Goal: Connect with others: Connect with others

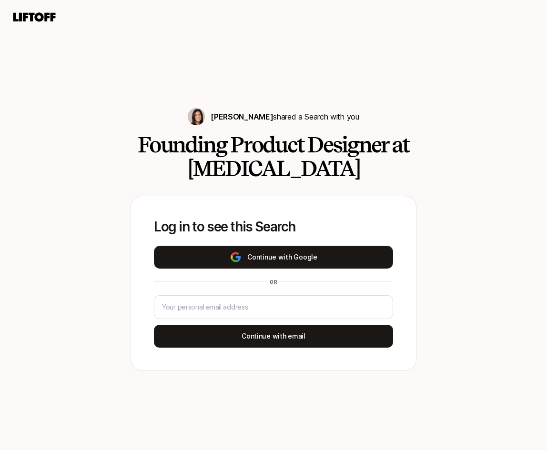
click at [296, 258] on button "Continue with Google" at bounding box center [273, 257] width 239 height 23
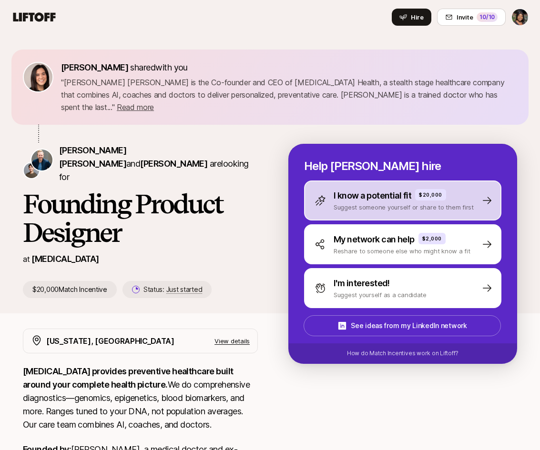
click at [399, 189] on p "I know a potential fit" at bounding box center [373, 195] width 78 height 13
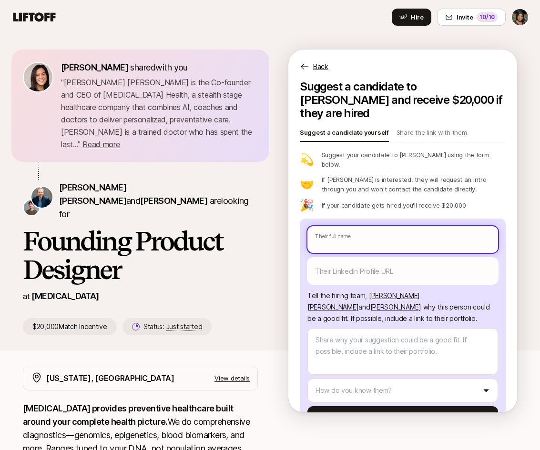
click at [394, 226] on input "text" at bounding box center [402, 239] width 191 height 27
type textarea "x"
type input "P"
type textarea "x"
type input "Pe"
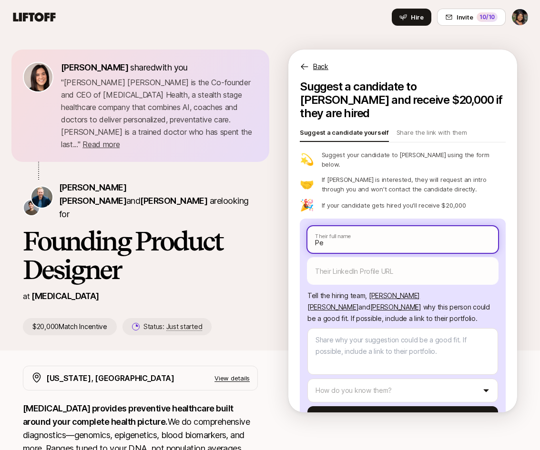
type textarea "x"
type input "Pet"
type textarea "x"
type input "Pete"
type textarea "x"
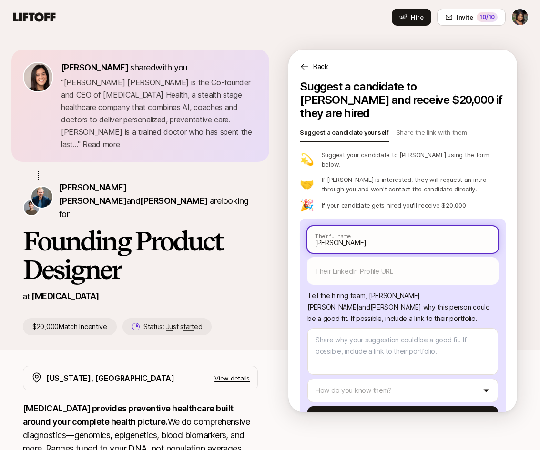
type input "Peter"
type textarea "x"
type input "Peter"
type textarea "x"
type input "Peter"
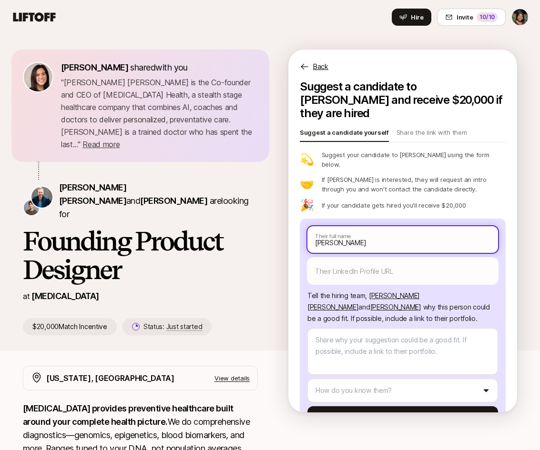
type textarea "x"
type input "Peter P"
type textarea "x"
type input "Peter Pa"
type textarea "x"
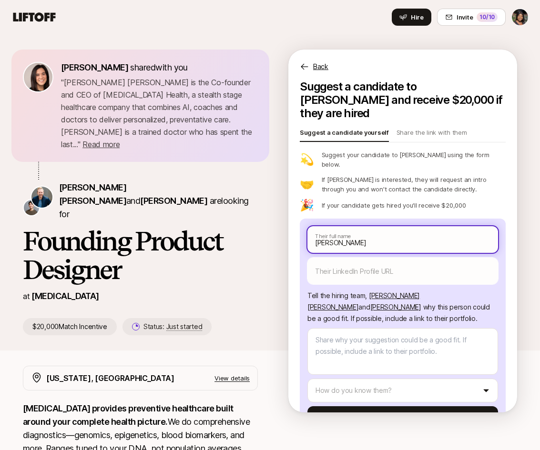
type input "Peter Pas"
type textarea "x"
type input "Peter Pasco"
type textarea "x"
type input "Peter Pasco"
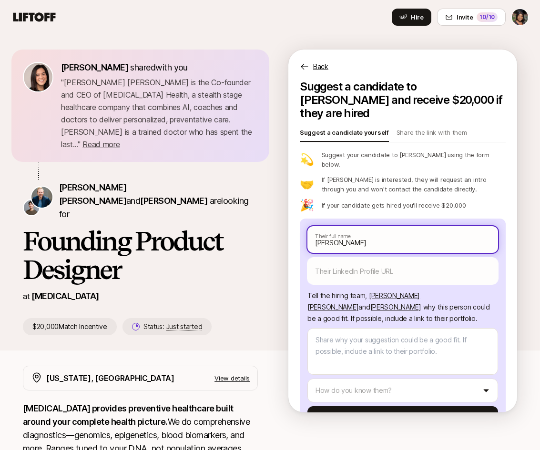
type textarea "x"
type input "Peter Pasco"
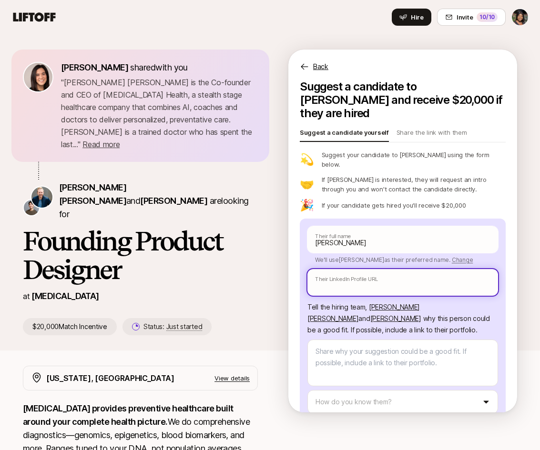
click at [330, 269] on input "text" at bounding box center [402, 282] width 191 height 27
paste input "https://www.linkedin.com/in/peterpasco/"
type textarea "x"
type input "https://www.linkedin.com/in/peterpasco/"
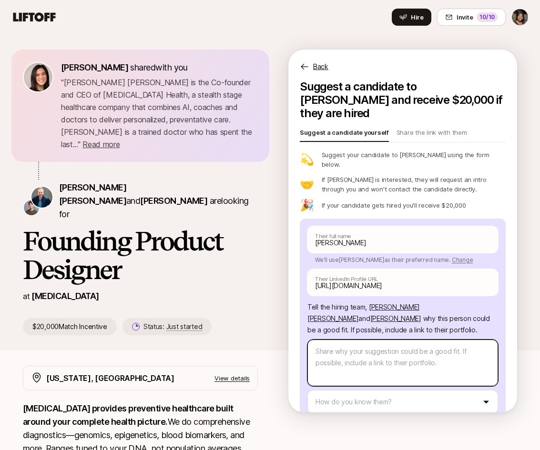
click at [354, 342] on textarea at bounding box center [402, 363] width 191 height 47
type textarea "x"
type textarea "P"
type textarea "x"
type textarea "Pe"
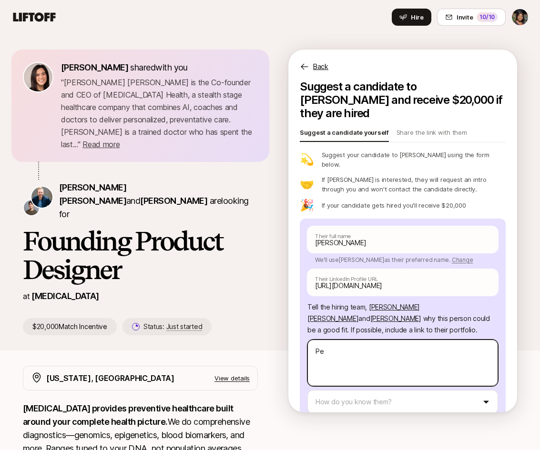
type textarea "x"
type textarea "Pet"
type textarea "x"
type textarea "Pete"
type textarea "x"
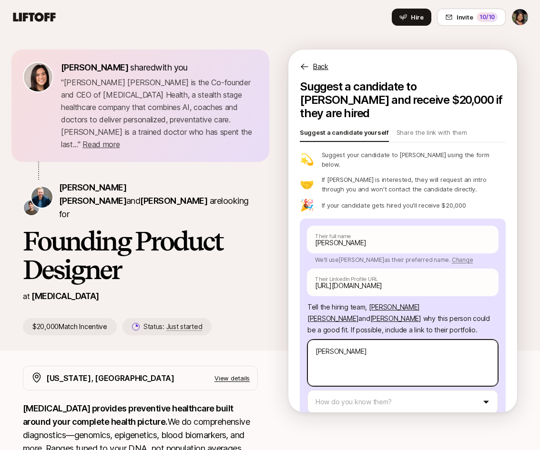
type textarea "[PERSON_NAME]"
type textarea "x"
type textarea "[PERSON_NAME]"
type textarea "x"
type textarea "[PERSON_NAME]"
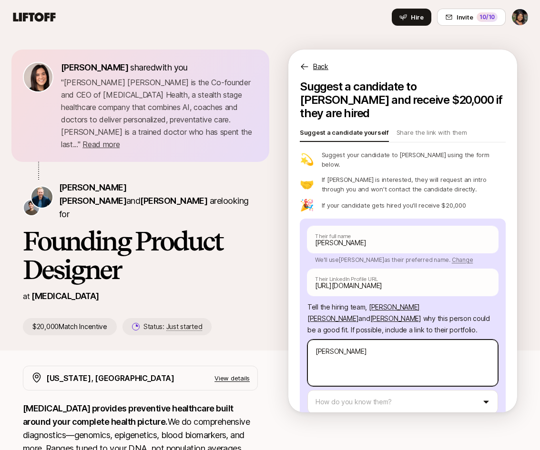
type textarea "x"
type textarea "[PERSON_NAME]"
type textarea "x"
type textarea "[PERSON_NAME]"
type textarea "x"
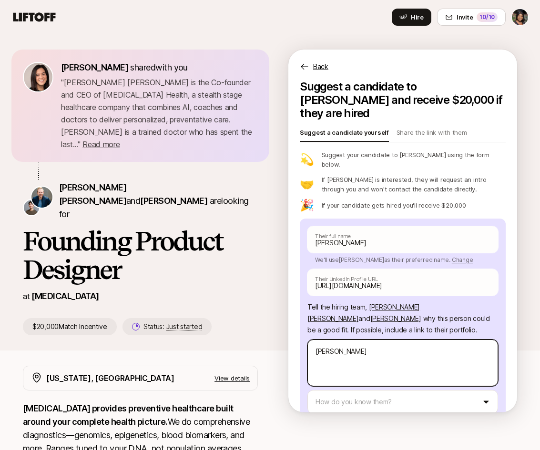
type textarea "Peter a"
type textarea "x"
type textarea "Peter an"
type textarea "x"
type textarea "Peter and"
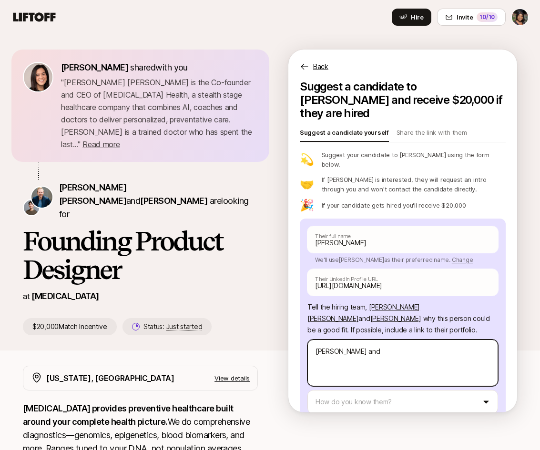
type textarea "x"
type textarea "Peter and I"
type textarea "x"
type textarea "Peter and I"
type textarea "x"
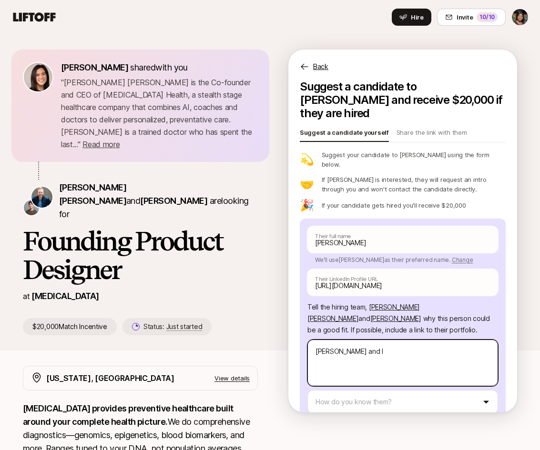
type textarea "Peter and I h"
type textarea "x"
type textarea "Peter and I ha"
type textarea "x"
type textarea "Peter and I hav"
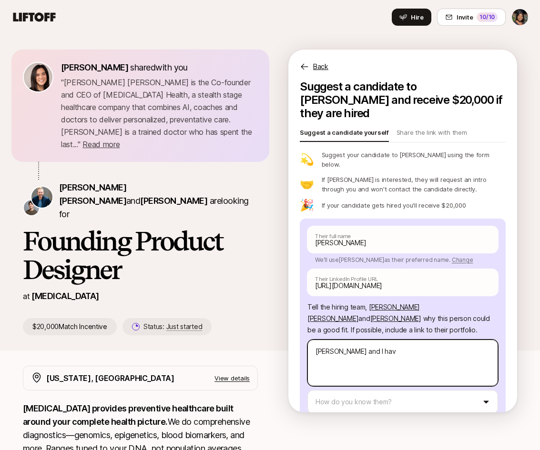
type textarea "x"
type textarea "Peter and I have"
type textarea "x"
type textarea "Peter and I have"
type textarea "x"
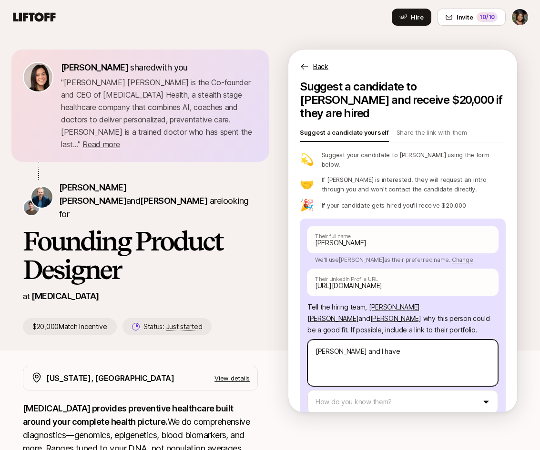
type textarea "Peter and I have"
type textarea "x"
type textarea "Peter and I have"
type textarea "x"
type textarea "Peter and I have wo"
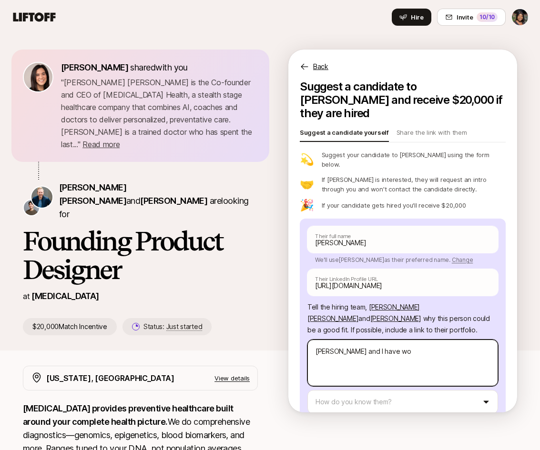
type textarea "x"
type textarea "Peter and I have wor"
type textarea "x"
type textarea "Peter and I have work"
type textarea "x"
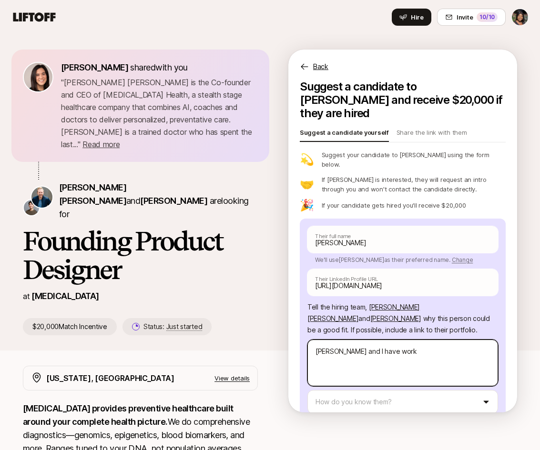
type textarea "Peter and I have work"
type textarea "x"
type textarea "Peter and I have work"
type textarea "x"
type textarea "Peter and I have worke"
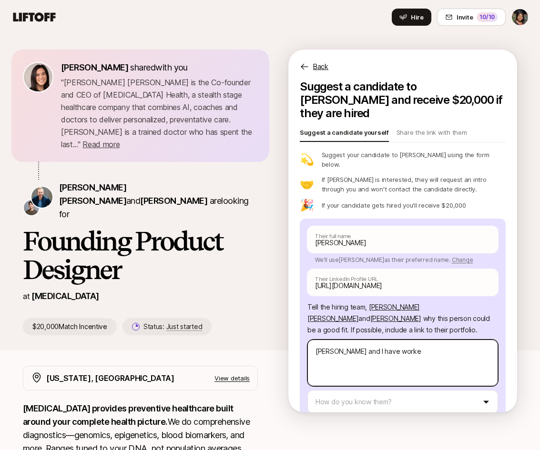
type textarea "x"
type textarea "Peter and I have worked"
type textarea "x"
type textarea "Peter and I have worked"
type textarea "x"
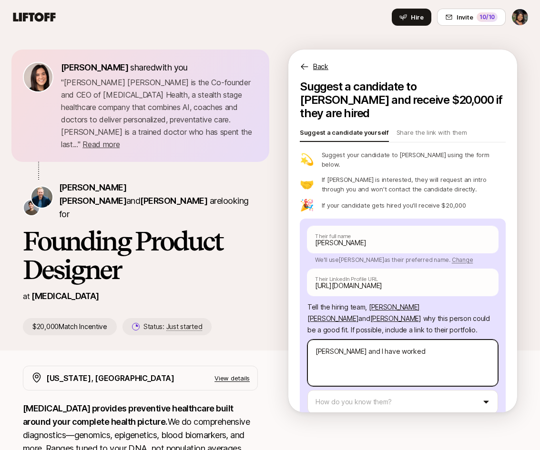
type textarea "Peter and I have worked"
type textarea "x"
type textarea "Peter and I have worked t"
type textarea "x"
type textarea "Peter and I have worked to"
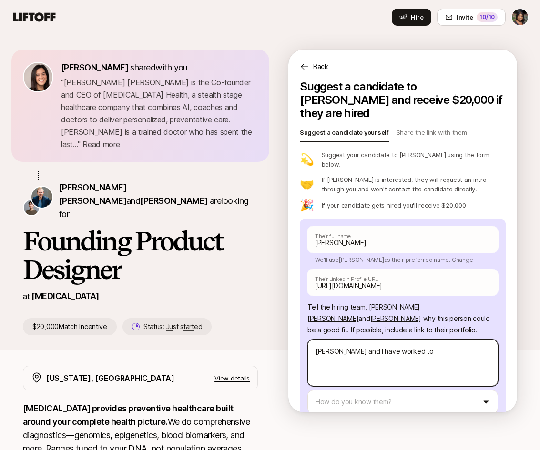
type textarea "x"
type textarea "Peter and I have worked tog"
type textarea "x"
type textarea "Peter and I have worked toge"
type textarea "x"
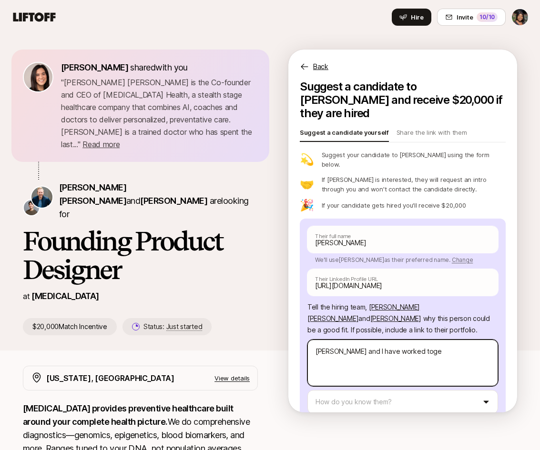
type textarea "Peter and I have worked toget"
type textarea "x"
type textarea "Peter and I have worked togeth"
type textarea "x"
type textarea "Peter and I have worked togethe"
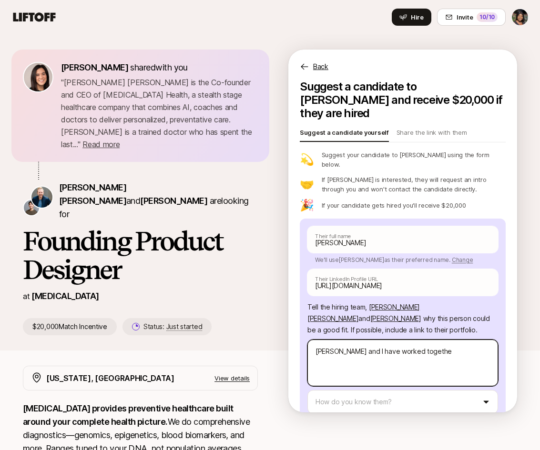
type textarea "x"
type textarea "Peter and I have worked together"
type textarea "x"
type textarea "Peter and I have worked together"
type textarea "x"
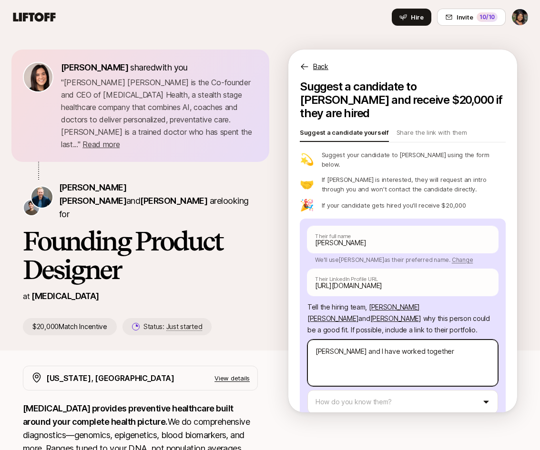
type textarea "Peter and I have worked together o"
type textarea "x"
type textarea "Peter and I have worked together on"
type textarea "x"
type textarea "Peter and I have worked together on"
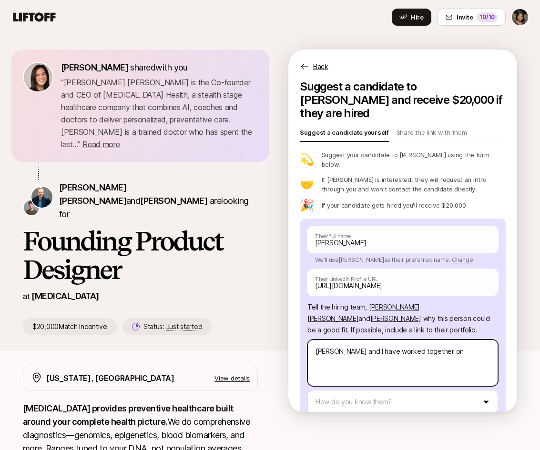
type textarea "x"
type textarea "Peter and I have worked together on"
type textarea "x"
type textarea "Peter and I have worked together on s"
type textarea "x"
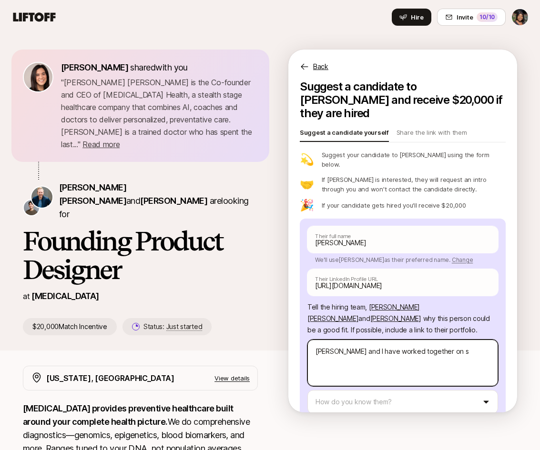
type textarea "Peter and I have worked together on se"
type textarea "x"
type textarea "Peter and I have worked together on sev"
type textarea "x"
type textarea "Peter and I have worked together on seve"
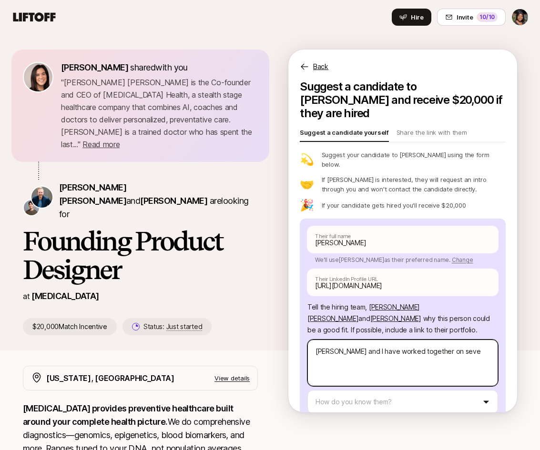
type textarea "x"
type textarea "Peter and I have worked together on sever"
type textarea "x"
type textarea "Peter and I have worked together on severa"
type textarea "x"
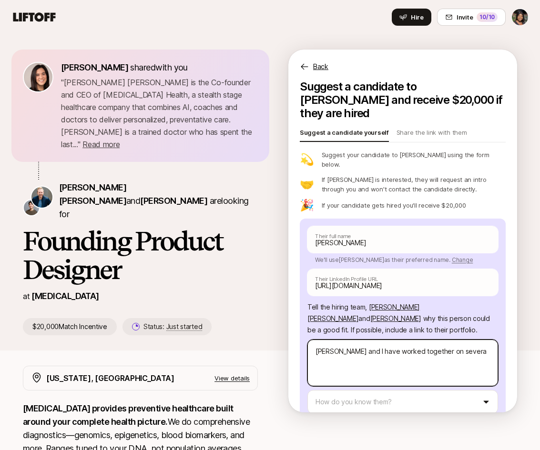
type textarea "Peter and I have worked together on several"
type textarea "x"
type textarea "Peter and I have worked together on several"
type textarea "x"
type textarea "Peter and I have worked together on several"
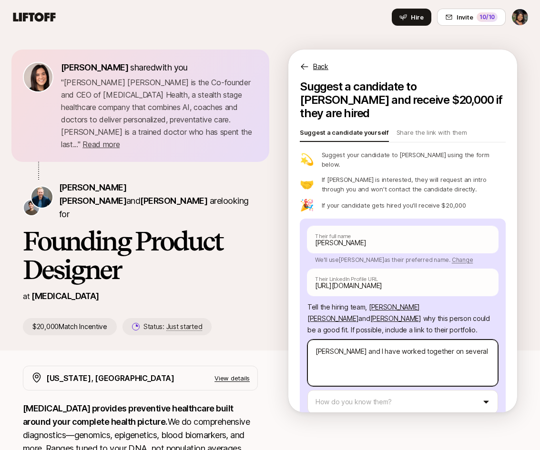
type textarea "x"
type textarea "Peter and I have worked together on several"
type textarea "x"
type textarea "Peter and I have worked together on several"
type textarea "x"
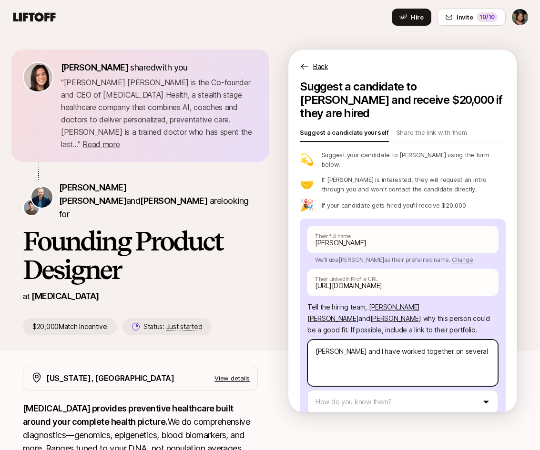
type textarea "Peter and I have worked together on several h"
type textarea "x"
type textarea "Peter and I have worked together on several he"
type textarea "x"
type textarea "Peter and I have worked together on several hea"
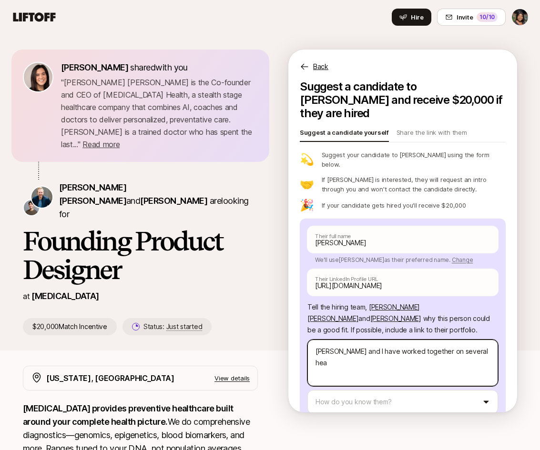
type textarea "x"
type textarea "Peter and I have worked together on several heal"
type textarea "x"
type textarea "Peter and I have worked together on several healt"
type textarea "x"
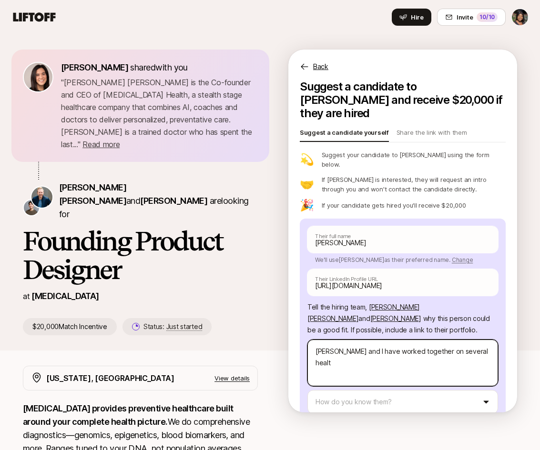
type textarea "Peter and I have worked together on several health"
type textarea "x"
type textarea "Peter and I have worked together on several healthc"
type textarea "x"
type textarea "Peter and I have worked together on several healthca"
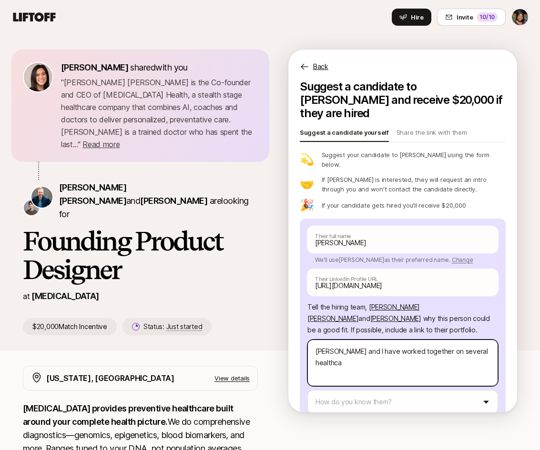
type textarea "x"
type textarea "Peter and I have worked together on several healthcar"
type textarea "x"
type textarea "Peter and I have worked together on several healthcar"
type textarea "x"
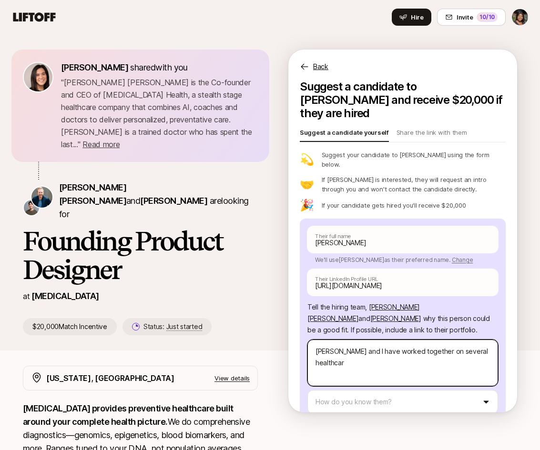
type textarea "Peter and I have worked together on several healthcare"
type textarea "x"
type textarea "Peter and I have worked together on several healthcare"
type textarea "x"
type textarea "Peter and I have worked together on several healthcare"
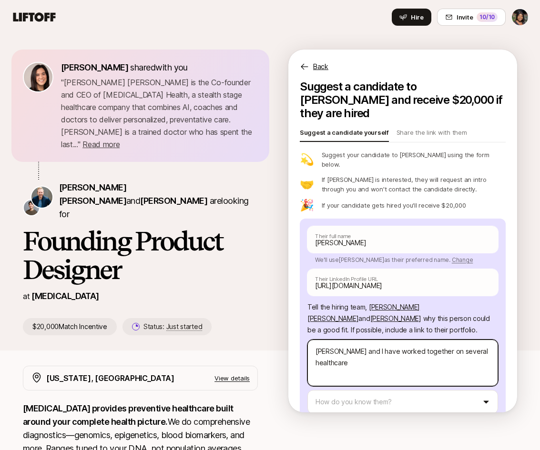
type textarea "x"
type textarea "Peter and I have worked together on several healthcare p"
type textarea "x"
type textarea "Peter and I have worked together on several healthcare pr"
type textarea "x"
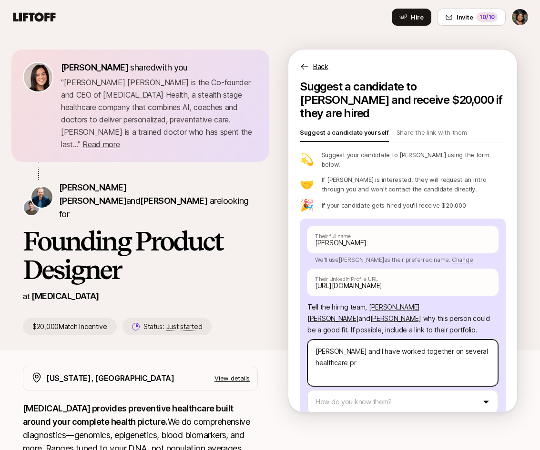
type textarea "Peter and I have worked together on several healthcare pro"
type textarea "x"
type textarea "Peter and I have worked together on several healthcare proe"
type textarea "x"
type textarea "Peter and I have worked together on several healthcare pro"
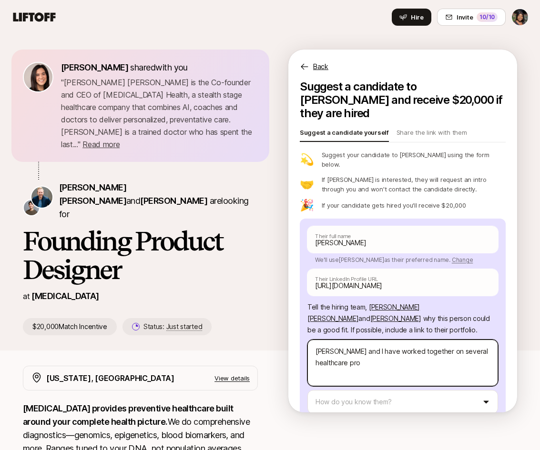
type textarea "x"
type textarea "Peter and I have worked together on several healthcare proj"
type textarea "x"
type textarea "Peter and I have worked together on several healthcare proje"
type textarea "x"
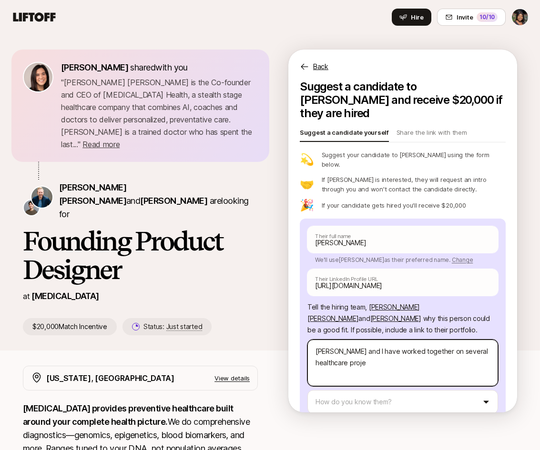
type textarea "Peter and I have worked together on several healthcare projec"
type textarea "x"
type textarea "Peter and I have worked together on several healthcare project"
type textarea "x"
type textarea "Peter and I have worked together on several healthcare projects"
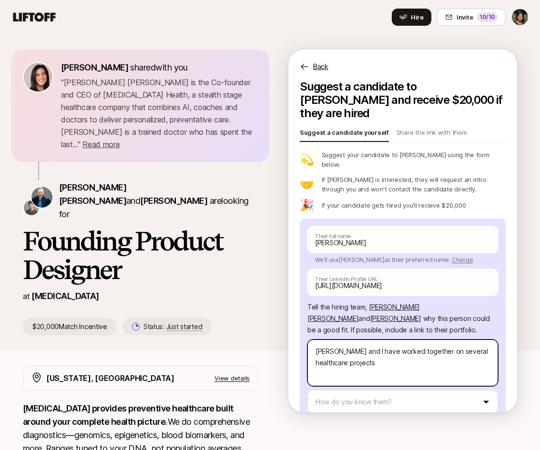
type textarea "x"
type textarea "Peter and I have worked together on several healthcare projects"
type textarea "x"
type textarea "Peter and I have worked together on several healthcare projects"
type textarea "x"
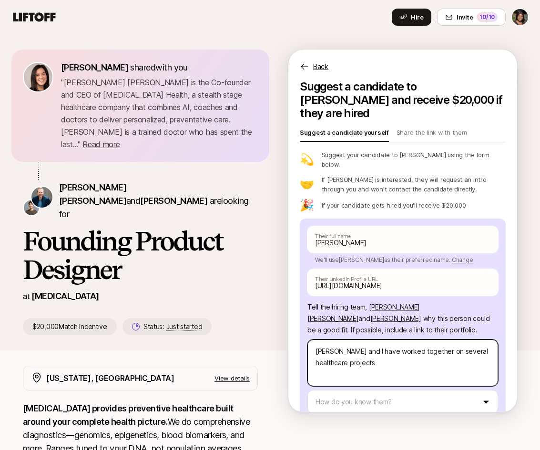
type textarea "Peter and I have worked together on several healthcare projects-"
type textarea "x"
type textarea "Peter and I have worked together on several healthcare projects--"
type textarea "x"
type textarea "Peter and I have worked together on several healthcare projects--"
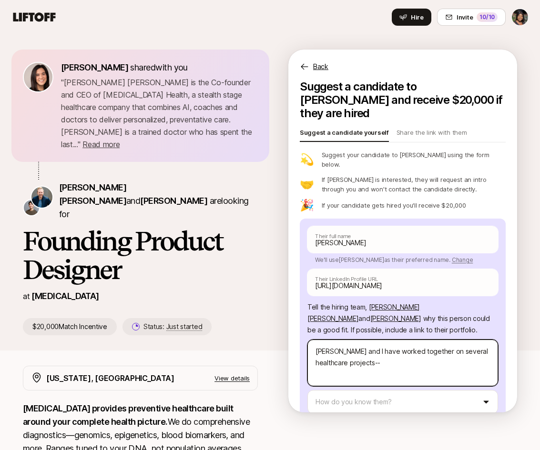
type textarea "x"
type textarea "Peter and I have worked together on several healthcare projects-- h"
type textarea "x"
type textarea "Peter and I have worked together on several healthcare projects-- he"
type textarea "x"
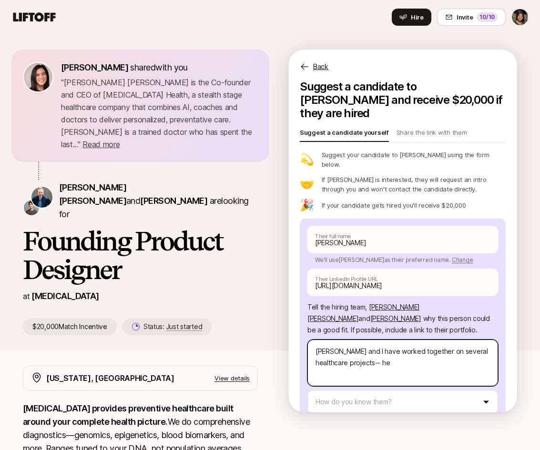
type textarea "Peter and I have worked together on several healthcare projects-- he"
type textarea "x"
type textarea "Peter and I have worked together on several healthcare projects-- he"
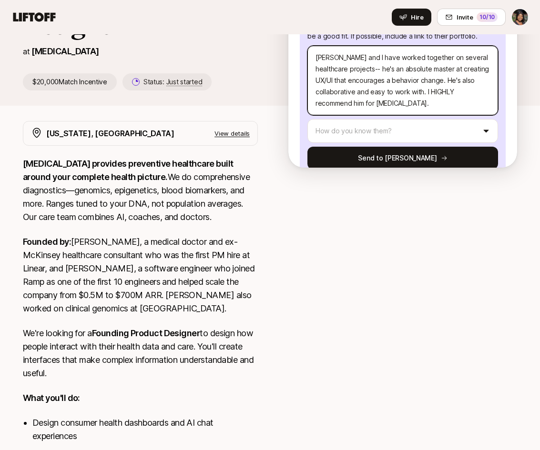
scroll to position [246, 0]
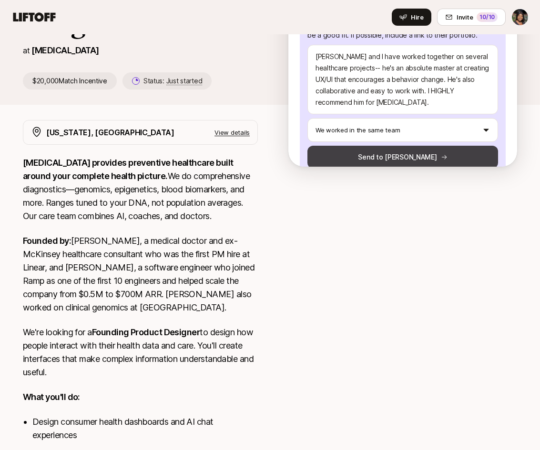
click at [429, 146] on button "Send to Sagan" at bounding box center [402, 157] width 191 height 23
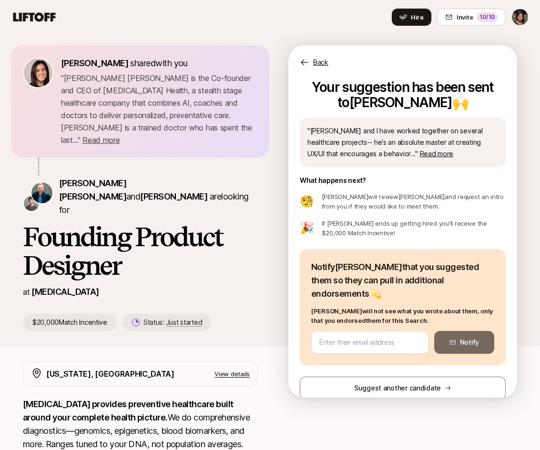
scroll to position [0, 0]
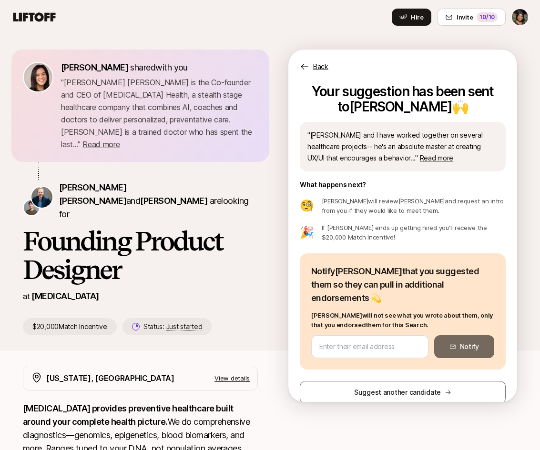
click at [35, 17] on icon at bounding box center [34, 16] width 42 height 9
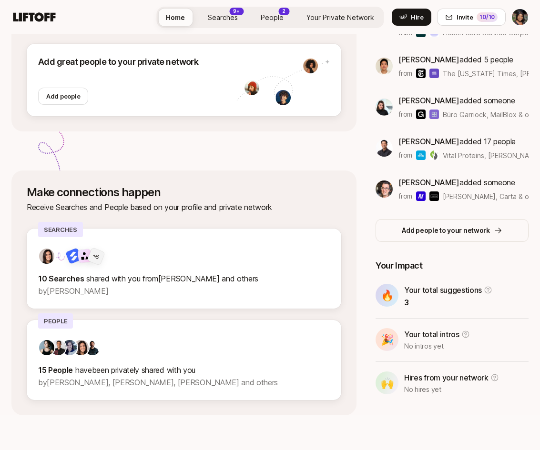
scroll to position [177, 0]
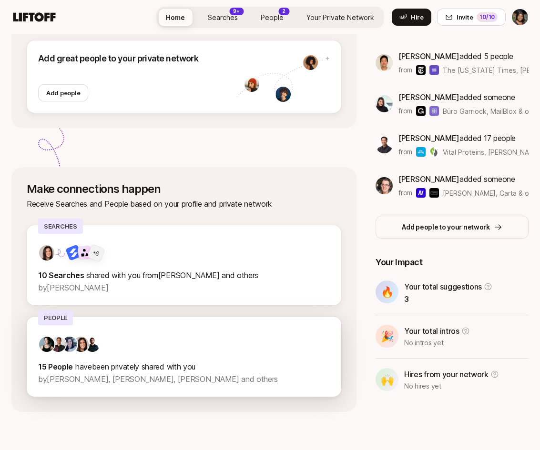
click at [185, 371] on p "15 People have been privately shared with you" at bounding box center [184, 367] width 292 height 12
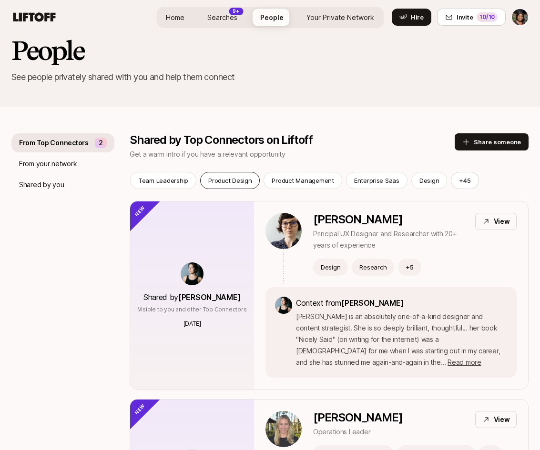
scroll to position [20, 0]
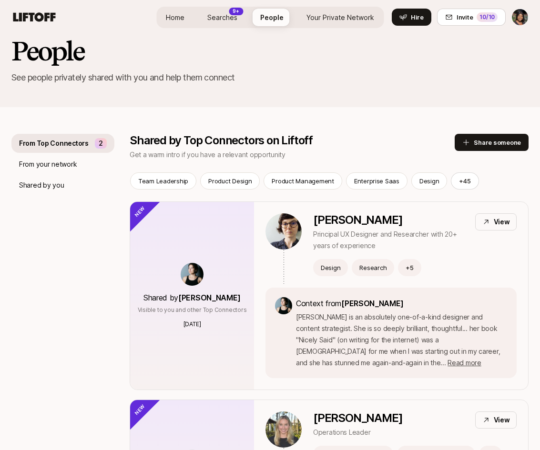
click at [234, 16] on span "Searches" at bounding box center [222, 17] width 30 height 10
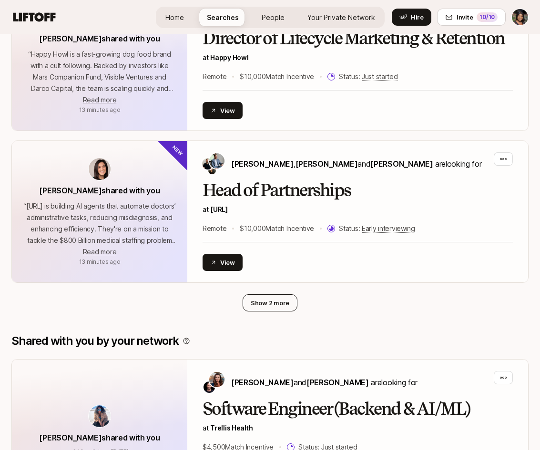
scroll to position [1354, 0]
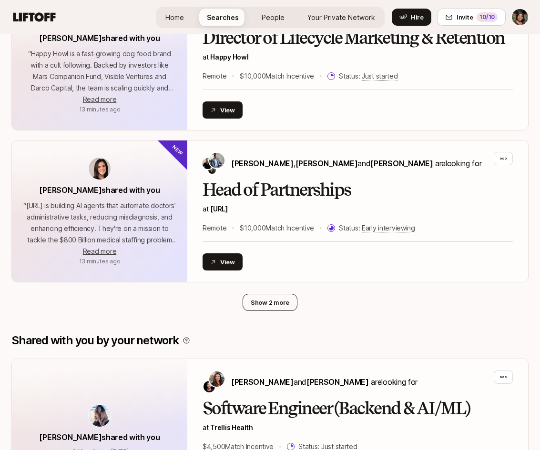
click at [275, 299] on button "Show 2 more" at bounding box center [270, 302] width 55 height 17
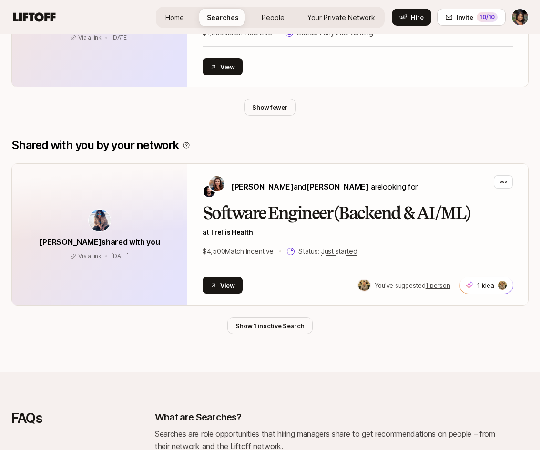
scroll to position [1854, 0]
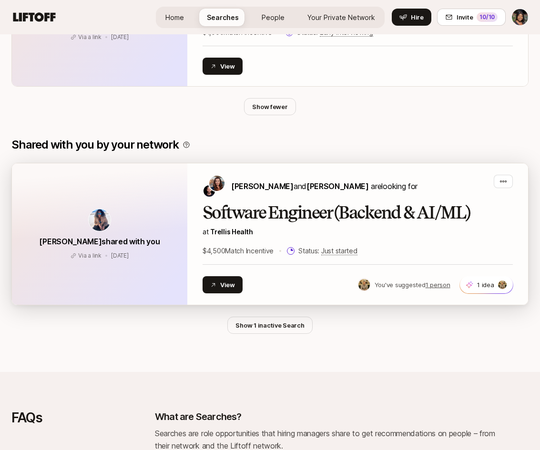
click at [294, 217] on h2 "Software Engineer (Backend & AI/ML)" at bounding box center [357, 212] width 310 height 19
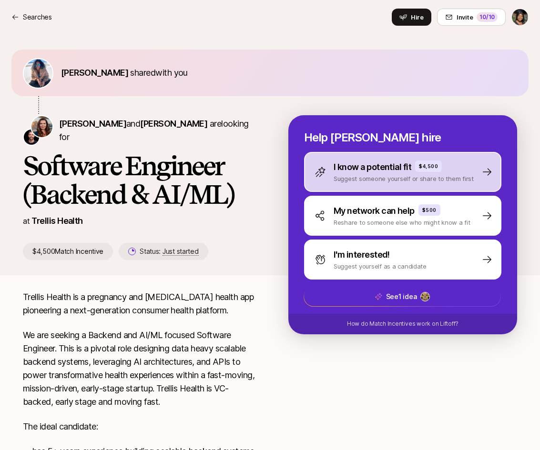
click at [357, 171] on p "I know a potential fit" at bounding box center [373, 167] width 78 height 13
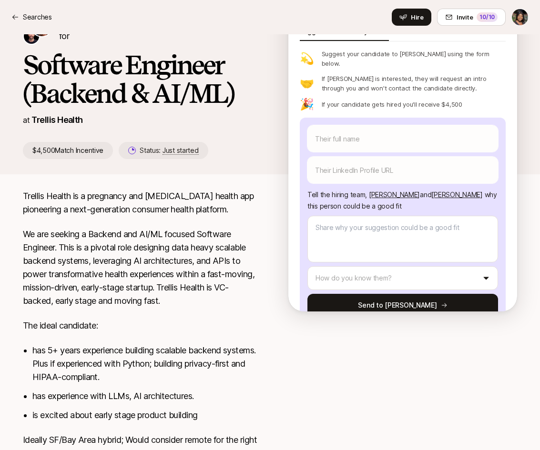
scroll to position [100, 0]
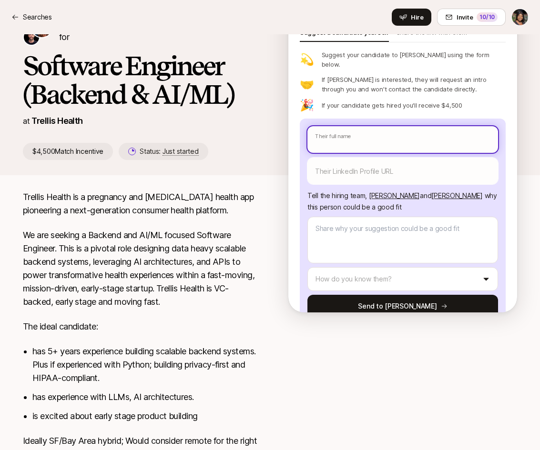
click at [395, 126] on input "text" at bounding box center [402, 139] width 191 height 27
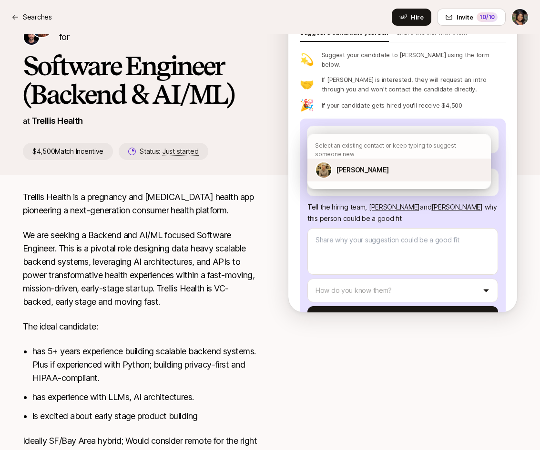
click at [385, 167] on div "[PERSON_NAME]" at bounding box center [398, 170] width 183 height 23
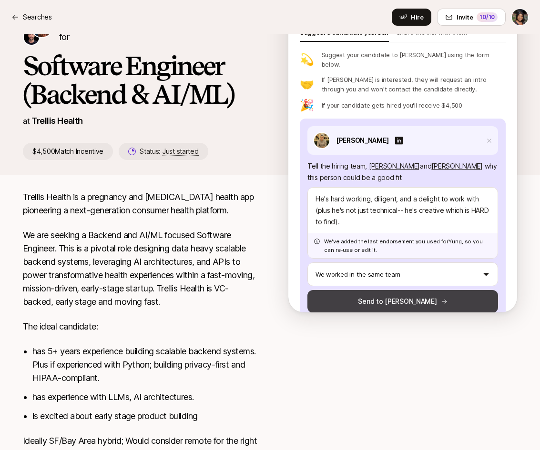
click at [415, 290] on button "Send to Estelle" at bounding box center [402, 301] width 191 height 23
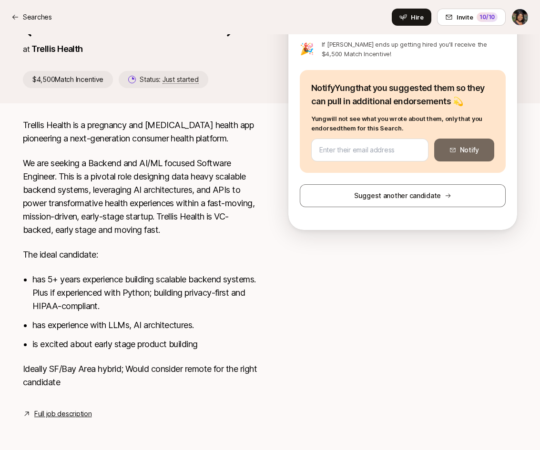
scroll to position [0, 0]
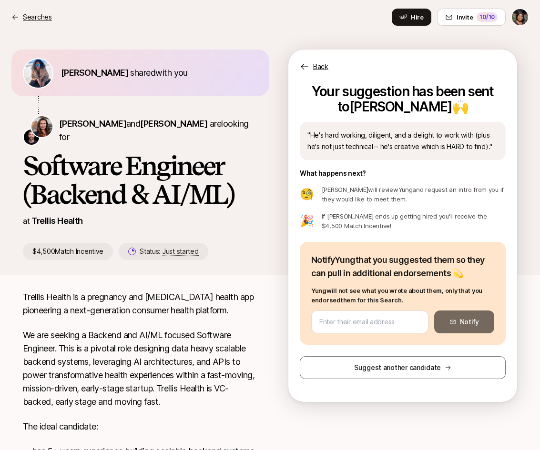
click at [30, 13] on p "Searches" at bounding box center [37, 16] width 29 height 11
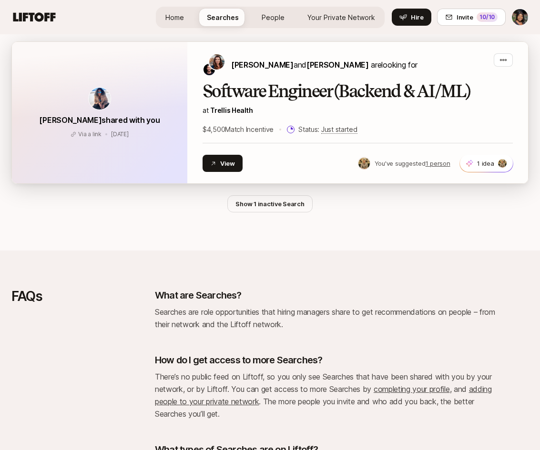
scroll to position [1985, 0]
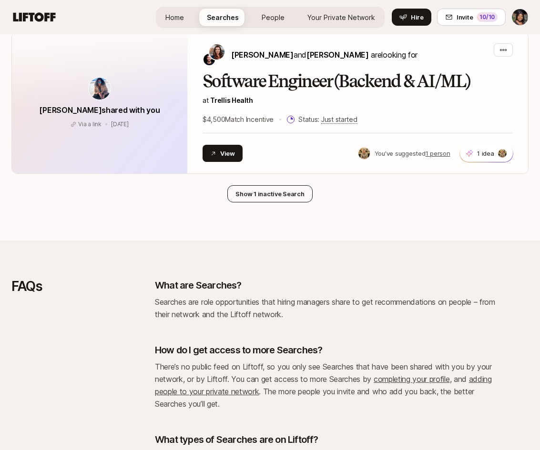
click at [254, 195] on button "Show 1 inactive Search" at bounding box center [269, 193] width 85 height 17
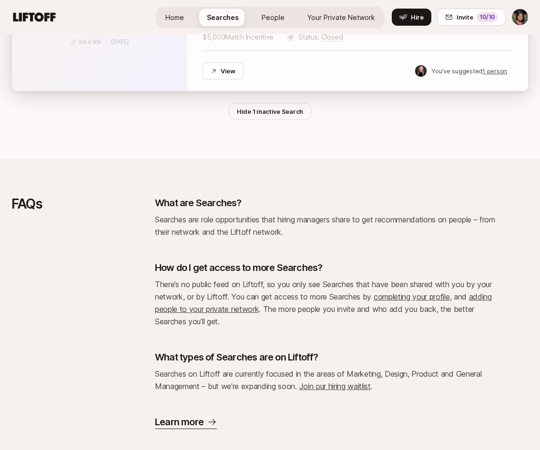
scroll to position [2237, 0]
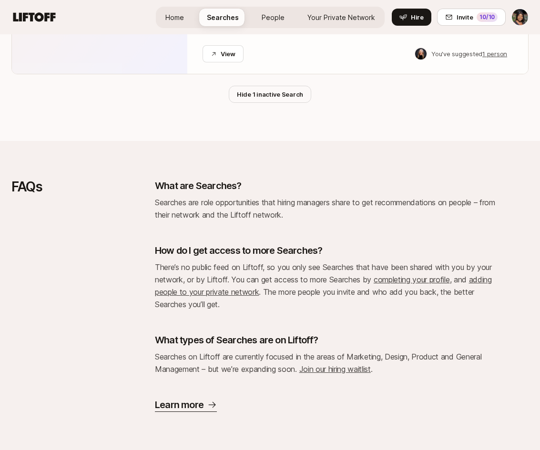
click at [431, 281] on link "completing your profile" at bounding box center [412, 280] width 76 height 10
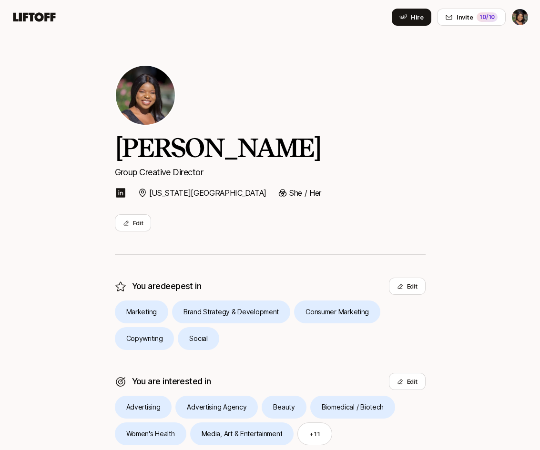
click at [29, 17] on icon at bounding box center [34, 16] width 46 height 13
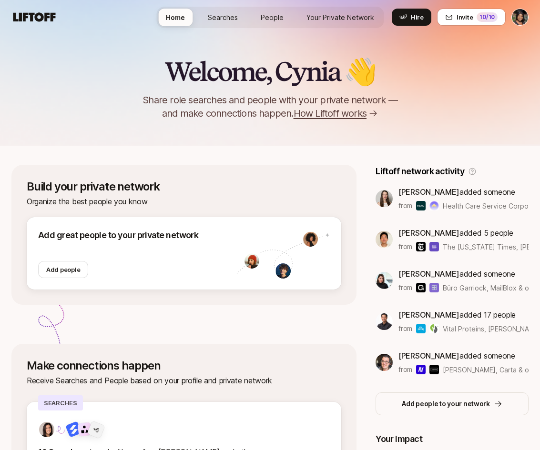
click at [326, 22] on span "Your Private Network" at bounding box center [340, 17] width 68 height 10
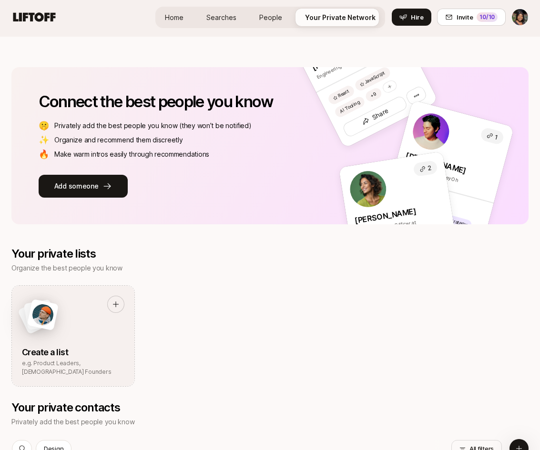
scroll to position [102, 0]
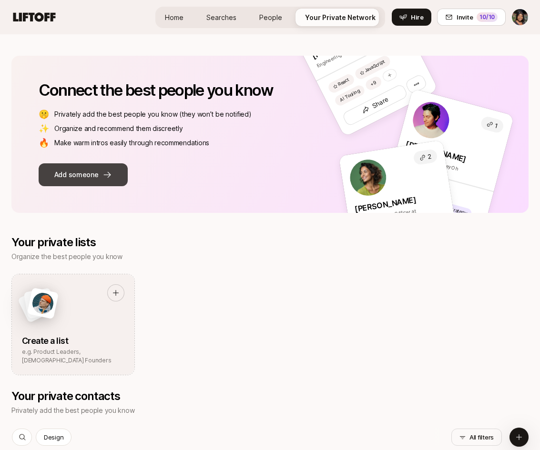
click at [103, 174] on icon at bounding box center [107, 175] width 10 height 10
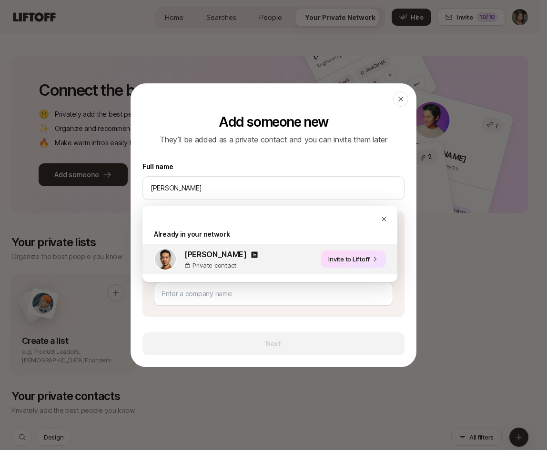
click at [331, 259] on button "Invite to Liftoff" at bounding box center [353, 259] width 65 height 17
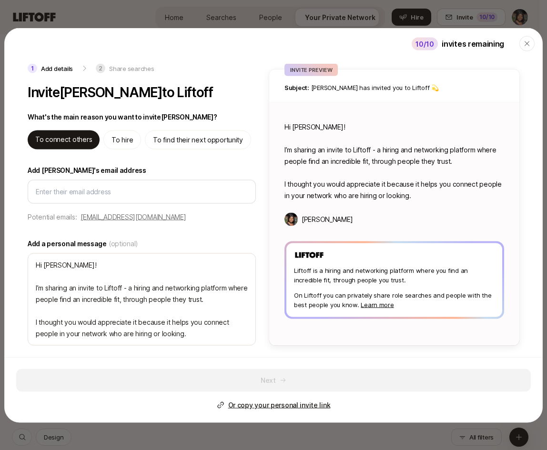
click at [212, 143] on p "To find their next opportunity" at bounding box center [198, 139] width 90 height 11
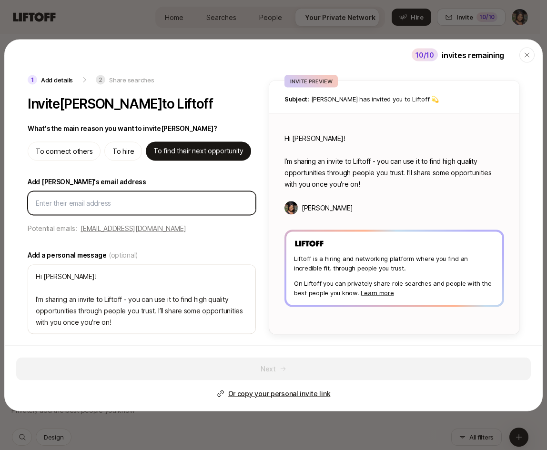
click at [187, 201] on input "Add Peter's email address" at bounding box center [142, 202] width 212 height 11
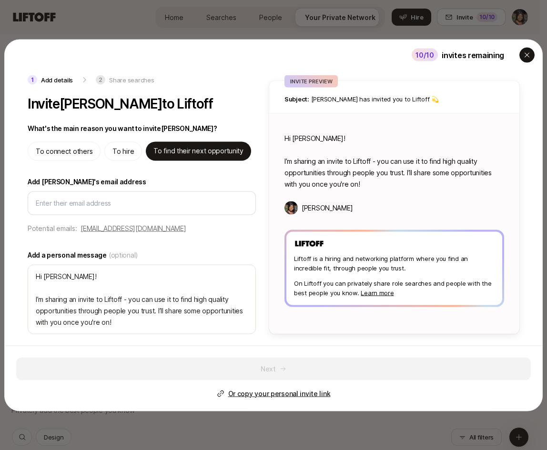
click at [522, 52] on div "button" at bounding box center [526, 54] width 15 height 15
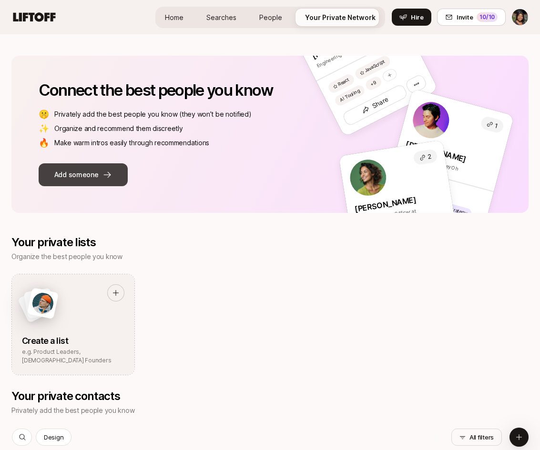
click at [56, 169] on button "Add someone" at bounding box center [83, 174] width 89 height 23
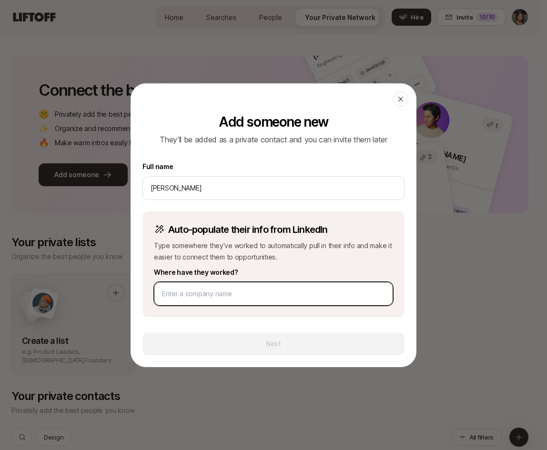
click at [283, 295] on input at bounding box center [273, 293] width 223 height 11
click at [329, 300] on div at bounding box center [273, 294] width 239 height 24
click at [320, 293] on input at bounding box center [273, 293] width 223 height 11
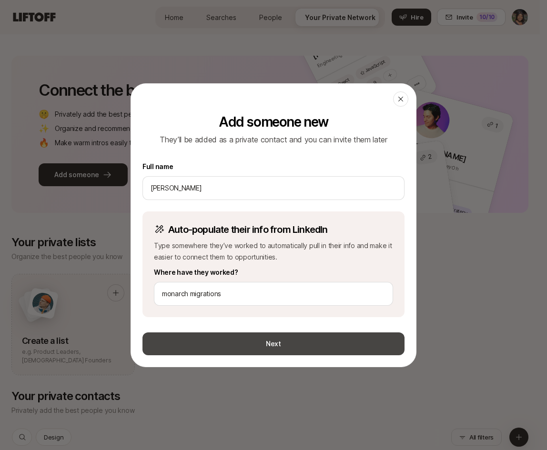
click at [326, 350] on button "Next" at bounding box center [273, 344] width 262 height 23
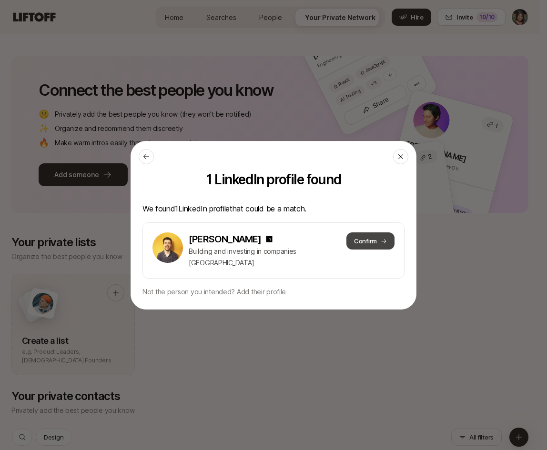
click at [367, 246] on button "Confirm" at bounding box center [370, 241] width 48 height 17
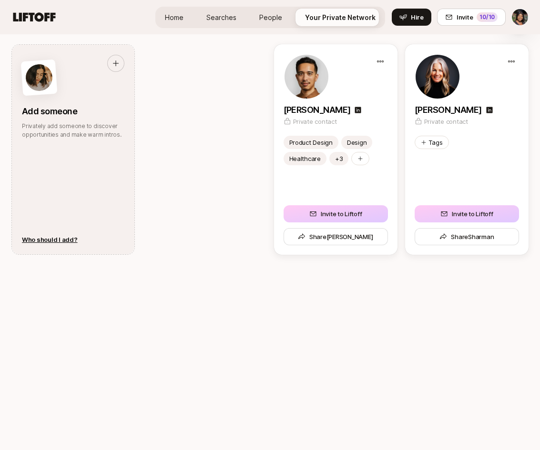
scroll to position [513, 0]
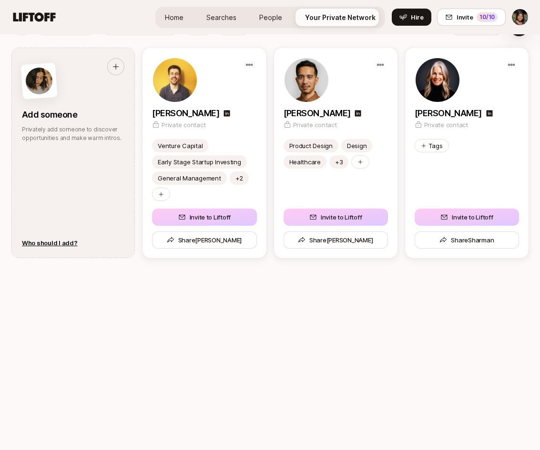
click at [341, 373] on div "Your private contacts Privately add the best people you know Venture Capital Ge…" at bounding box center [269, 204] width 517 height 450
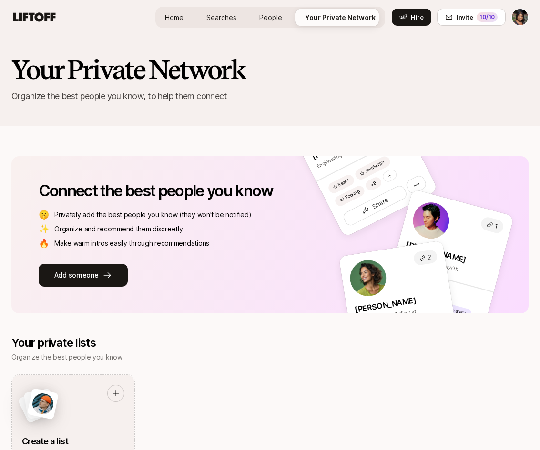
scroll to position [0, 0]
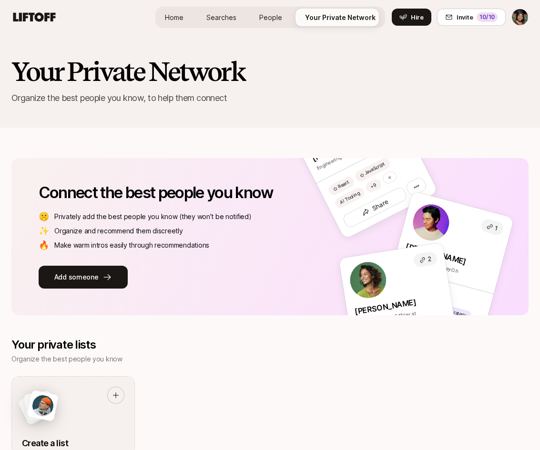
click at [230, 17] on span "Searches" at bounding box center [221, 17] width 30 height 10
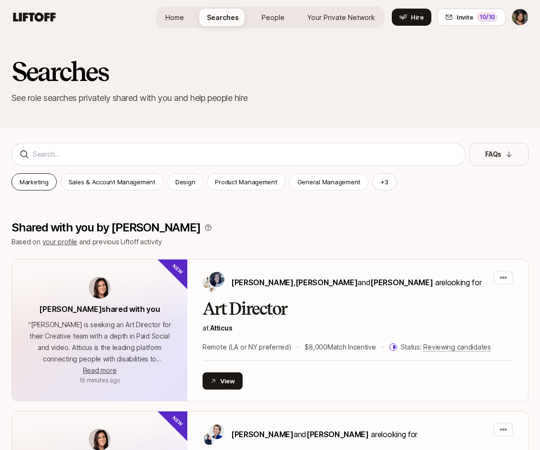
click at [37, 180] on p "Marketing" at bounding box center [34, 182] width 29 height 10
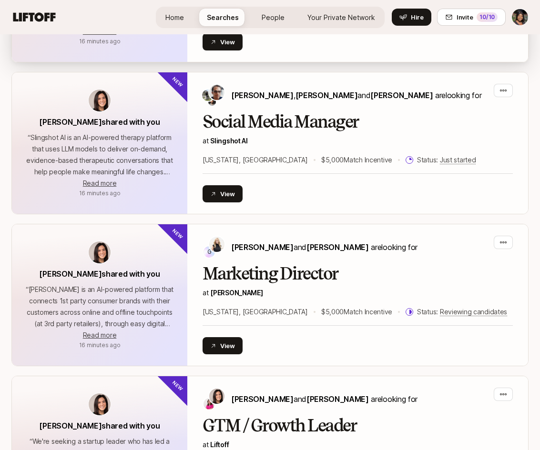
scroll to position [326, 0]
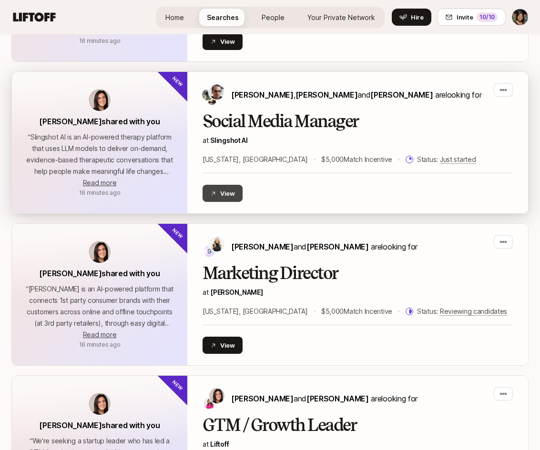
click at [226, 195] on button "View" at bounding box center [222, 193] width 40 height 17
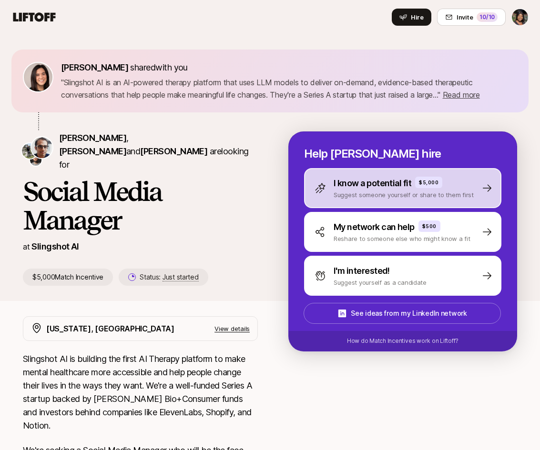
click at [342, 184] on p "I know a potential fit" at bounding box center [373, 183] width 78 height 13
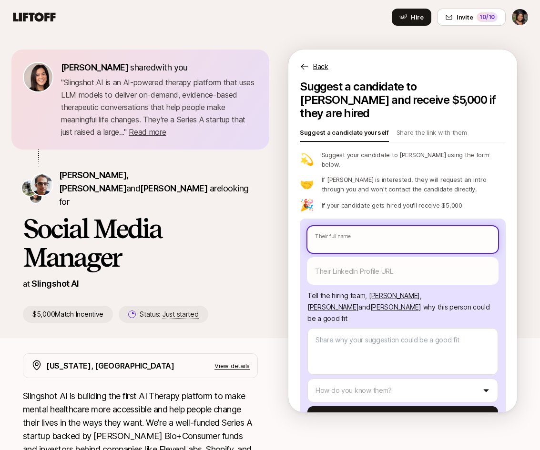
click at [365, 226] on input "text" at bounding box center [402, 239] width 191 height 27
type textarea "x"
type input "S"
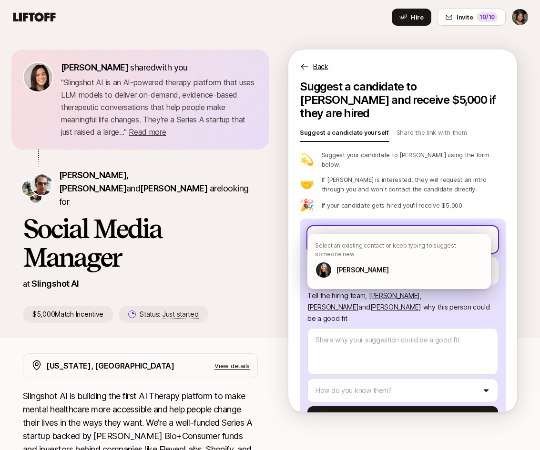
type textarea "x"
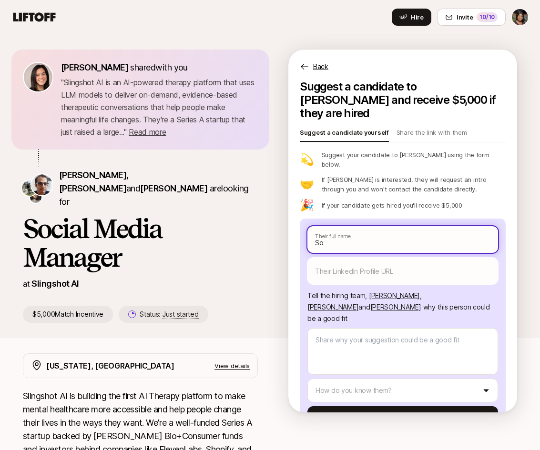
type input "Sop"
type textarea "x"
type input "Soph"
type textarea "x"
type input "Sophi"
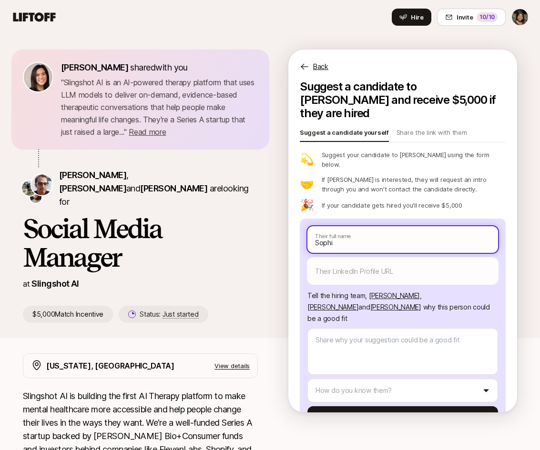
type textarea "x"
type input "Sophia"
type textarea "x"
type input "Sophia L"
type textarea "x"
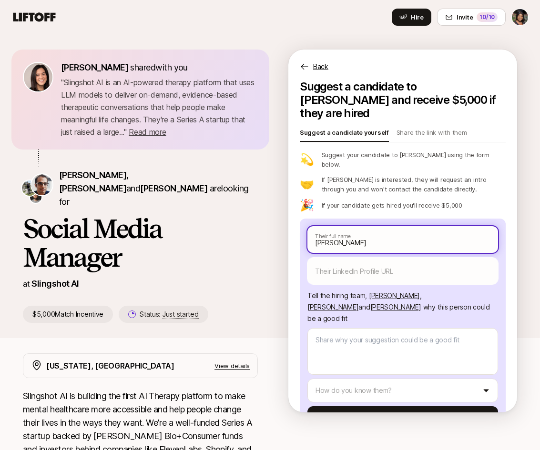
type input "Sophia Li"
type textarea "x"
type input "Sophia Liu"
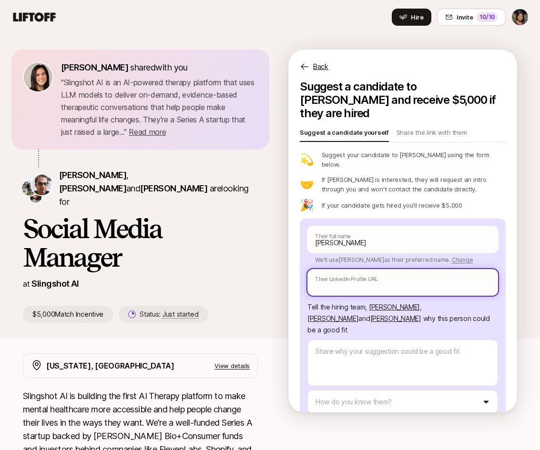
click at [378, 269] on input "text" at bounding box center [402, 282] width 191 height 27
click at [438, 269] on input "text" at bounding box center [402, 282] width 191 height 27
paste input "https://www.linkedin.com/in/sophia-liu2/"
type textarea "x"
type input "https://www.linkedin.com/in/sophia-liu2/"
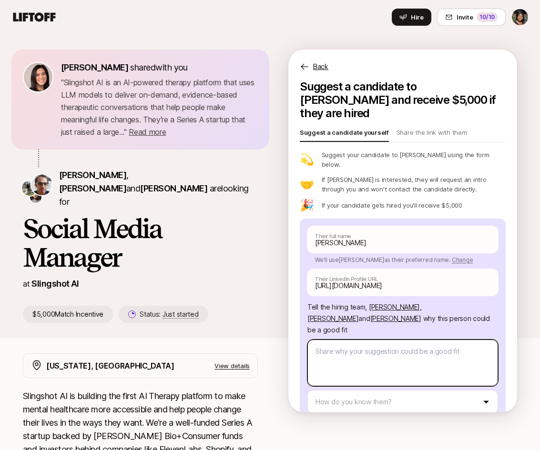
click at [433, 340] on textarea at bounding box center [402, 363] width 191 height 47
type textarea "x"
type textarea "S"
type textarea "x"
type textarea "Si"
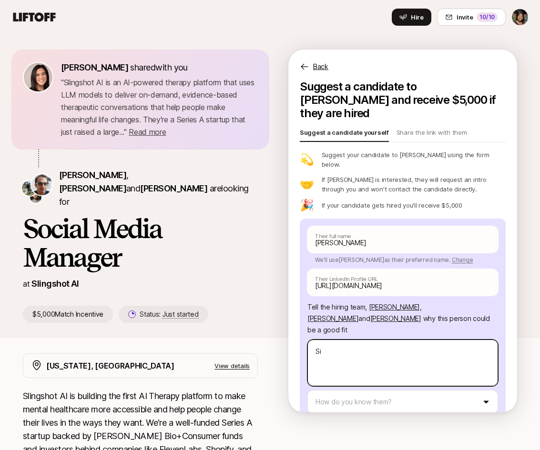
type textarea "x"
type textarea "Sio"
type textarea "x"
type textarea "Si"
type textarea "x"
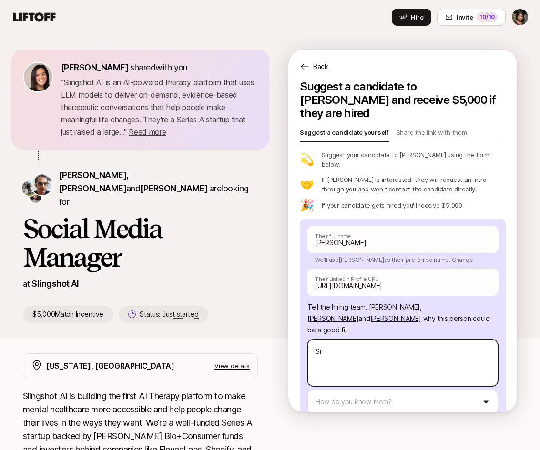
type textarea "S"
type textarea "x"
type textarea "So"
type textarea "x"
type textarea "Sop"
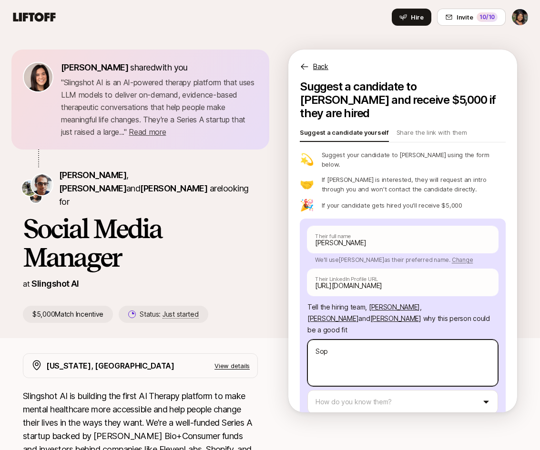
type textarea "x"
type textarea "Soph"
type textarea "x"
type textarea "Sophi"
type textarea "x"
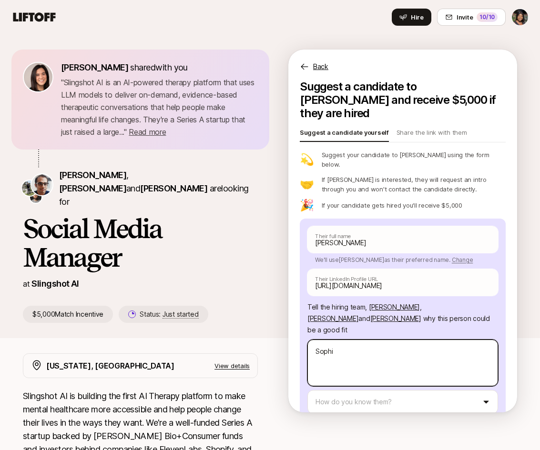
type textarea "Soph"
type textarea "x"
type textarea "Sop"
type textarea "x"
type textarea "So"
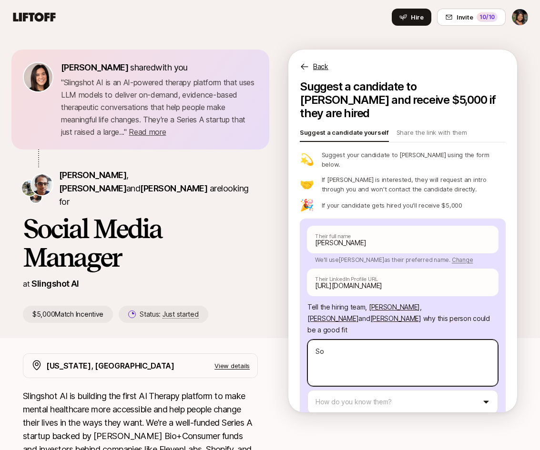
type textarea "x"
type textarea "S"
type textarea "x"
type textarea "S"
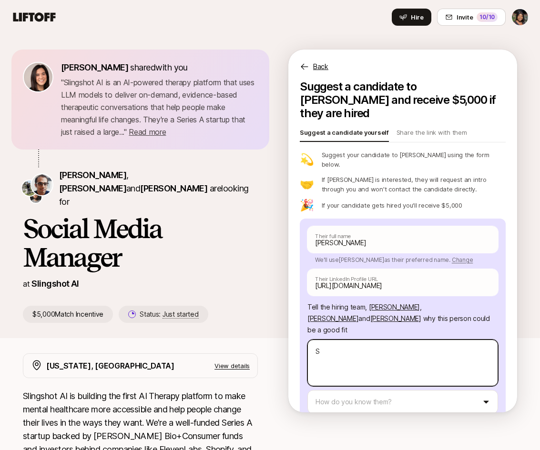
type textarea "x"
type textarea "So"
type textarea "x"
type textarea "Sop"
type textarea "x"
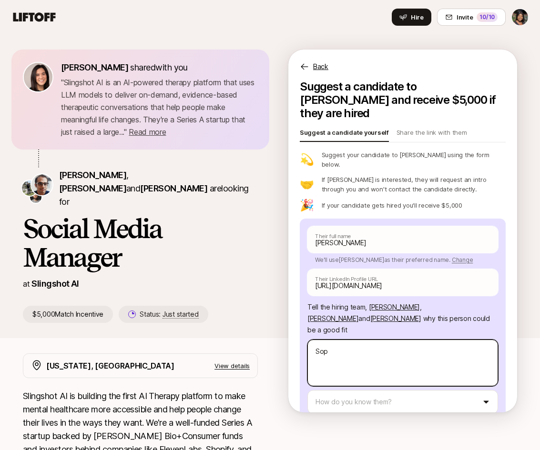
type textarea "Soph"
type textarea "x"
type textarea "Sophi"
type textarea "x"
type textarea "[PERSON_NAME]"
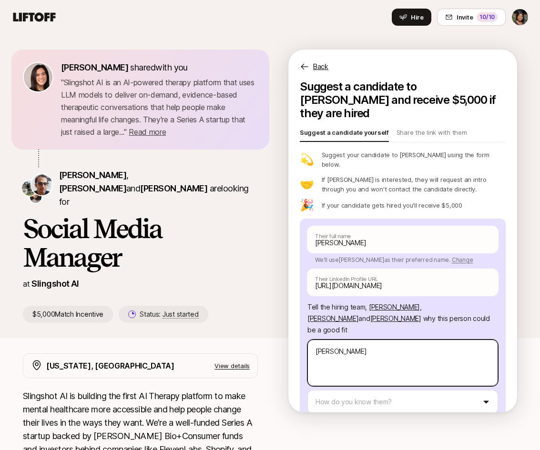
type textarea "x"
type textarea "[PERSON_NAME]"
type textarea "x"
type textarea "[PERSON_NAME]"
type textarea "x"
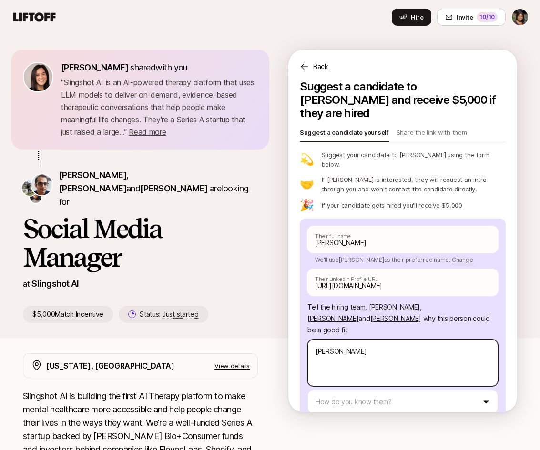
type textarea "[PERSON_NAME]"
type textarea "x"
type textarea "[PERSON_NAME]"
type textarea "x"
type textarea "Sophia i"
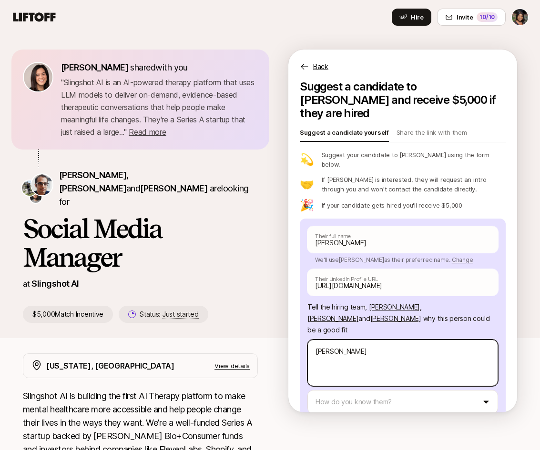
type textarea "x"
type textarea "[PERSON_NAME]"
type textarea "x"
type textarea "Sophia m"
type textarea "x"
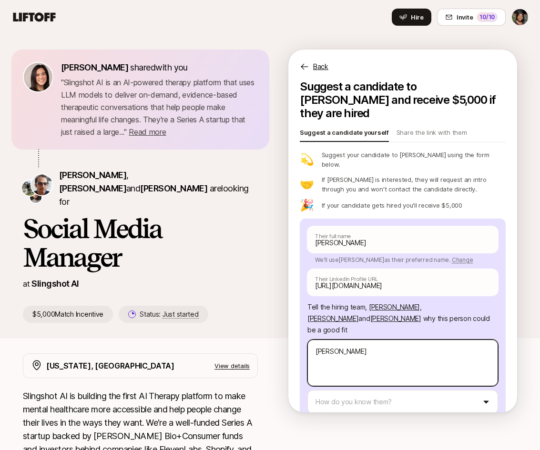
type textarea "Sophia ma"
type textarea "x"
type textarea "Sophia man"
type textarea "x"
type textarea "Sophia mana"
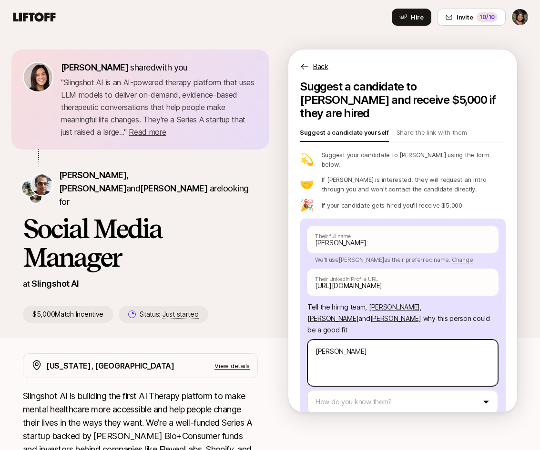
type textarea "x"
type textarea "Sophia manag"
type textarea "x"
type textarea "Sophia manage"
type textarea "x"
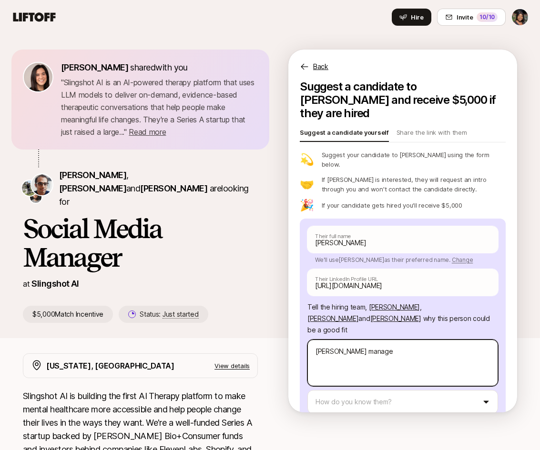
type textarea "Sophia managed"
type textarea "x"
type textarea "Sophia managed"
type textarea "x"
type textarea "Sophia managed"
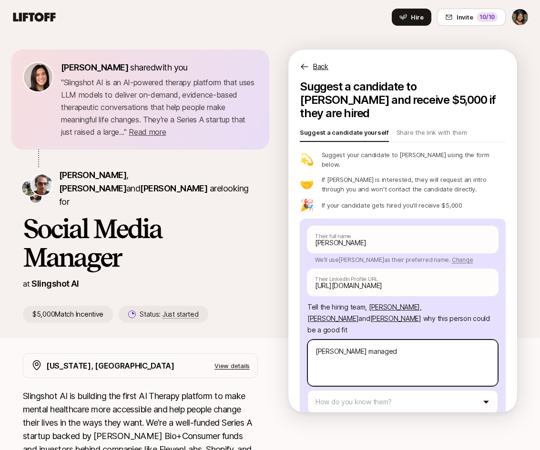
type textarea "x"
type textarea "Sophia managed"
type textarea "x"
type textarea "Sophia managed t"
type textarea "x"
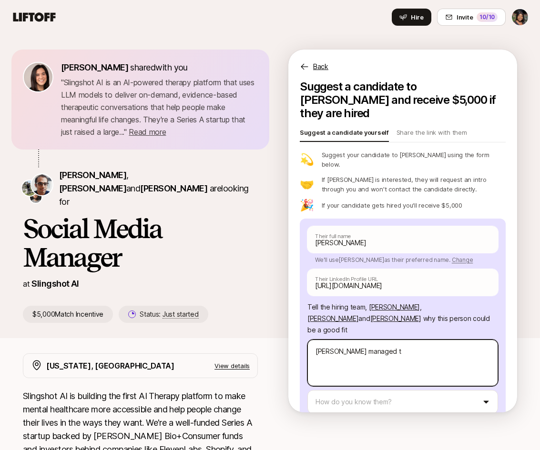
type textarea "Sophia managed th"
type textarea "x"
type textarea "Sophia managed the"
type textarea "x"
type textarea "Sophia managed the"
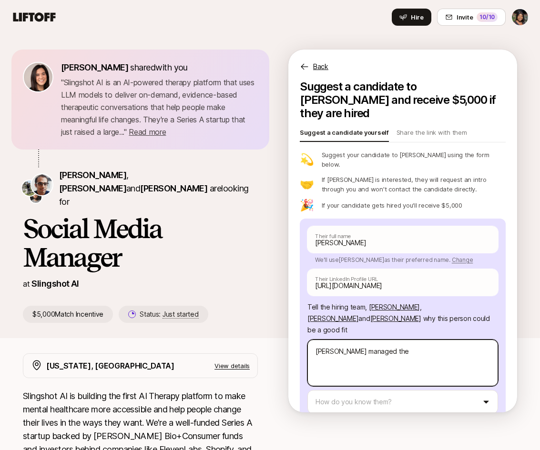
type textarea "x"
type textarea "Sophia managed the"
type textarea "x"
type textarea "Sophia managed the s"
type textarea "x"
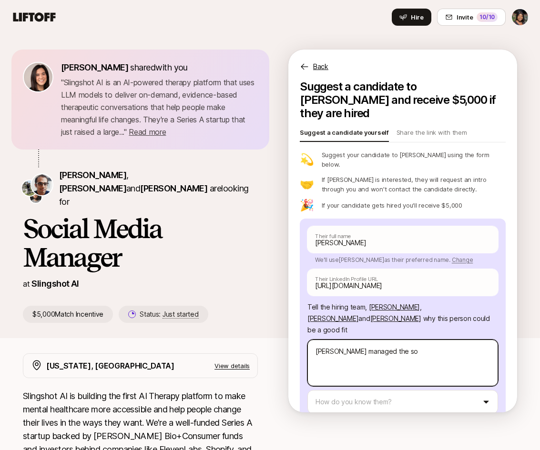
type textarea "Sophia managed the sop"
type textarea "x"
type textarea "Sophia managed the so"
type textarea "x"
type textarea "Sophia managed the soc"
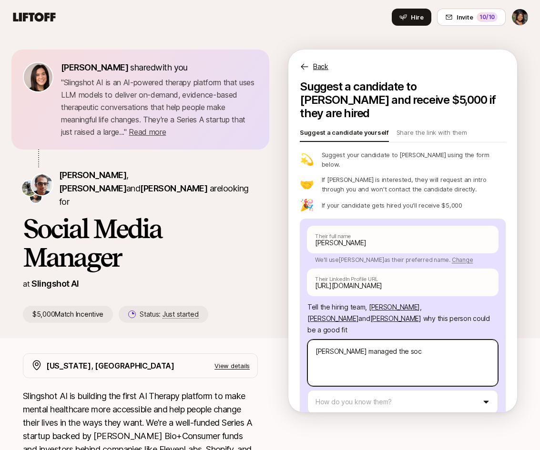
type textarea "x"
type textarea "Sophia managed the soci"
type textarea "x"
type textarea "Sophia managed the socil"
type textarea "x"
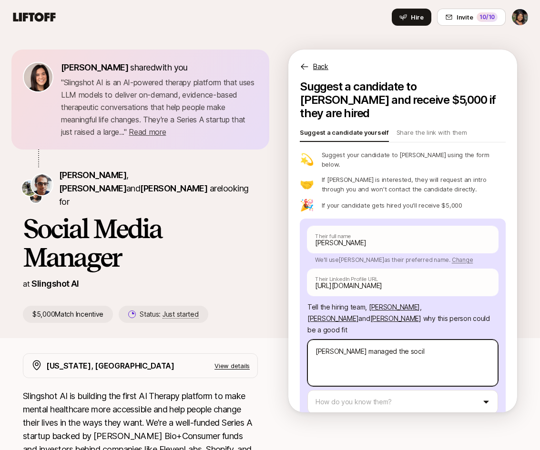
type textarea "Sophia managed the socila"
type textarea "x"
type textarea "Sophia managed the socila"
type textarea "x"
type textarea "Sophia managed the socila"
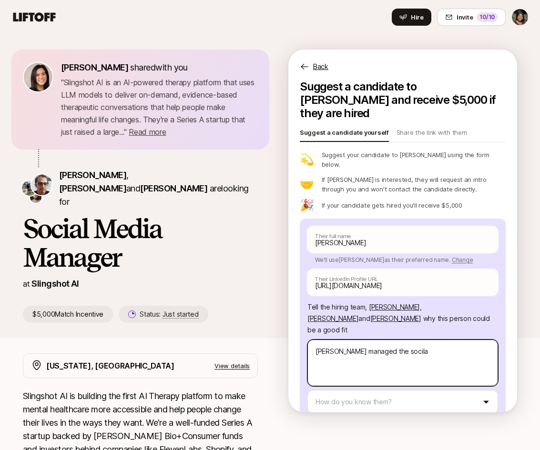
type textarea "x"
type textarea "Sophia managed the socil"
type textarea "x"
type textarea "Sophia managed the socila"
type textarea "x"
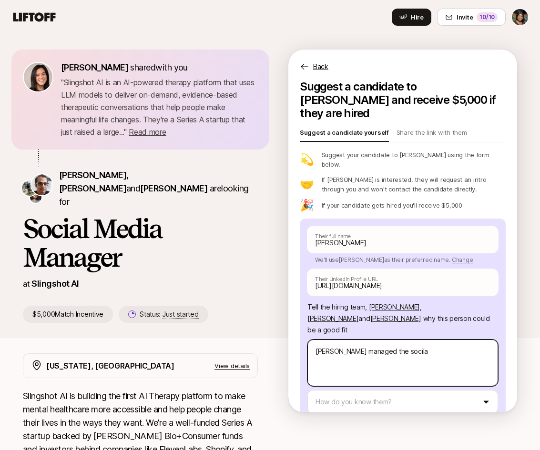
type textarea "Sophia managed the socil"
type textarea "x"
type textarea "Sophia managed the soci"
type textarea "x"
type textarea "Sophia managed the socia"
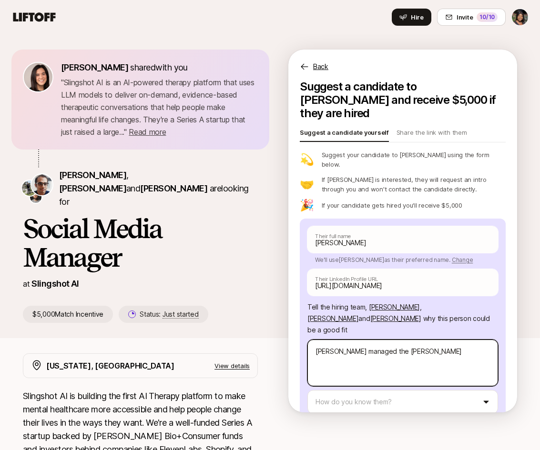
type textarea "x"
type textarea "Sophia managed the social"
type textarea "x"
type textarea "Sophia managed the social m"
type textarea "x"
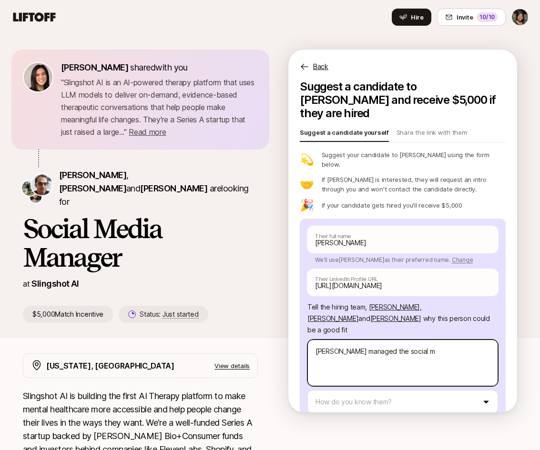
type textarea "Sophia managed the social me"
type textarea "x"
type textarea "Sophia managed the social med"
type textarea "x"
type textarea "Sophia managed the social medi"
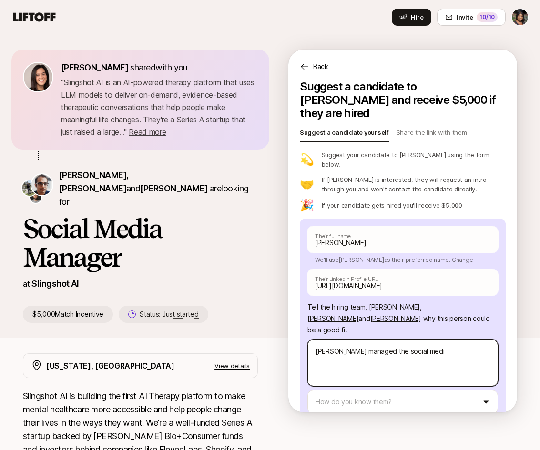
type textarea "x"
type textarea "Sophia managed the social media"
type textarea "x"
type textarea "Sophia managed the social media"
type textarea "x"
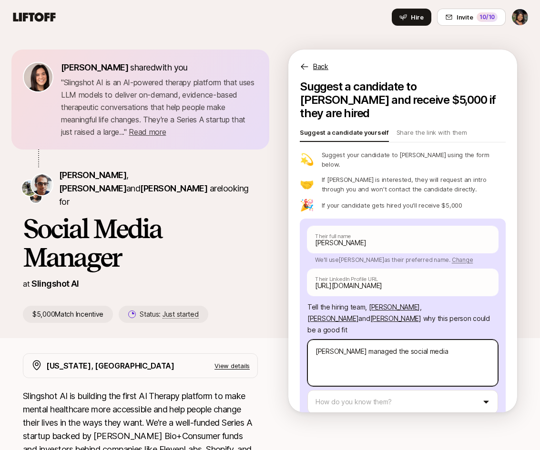
type textarea "Sophia managed the social media"
type textarea "x"
type textarea "Sophia managed the social media"
type textarea "x"
type textarea "Sophia managed the social media"
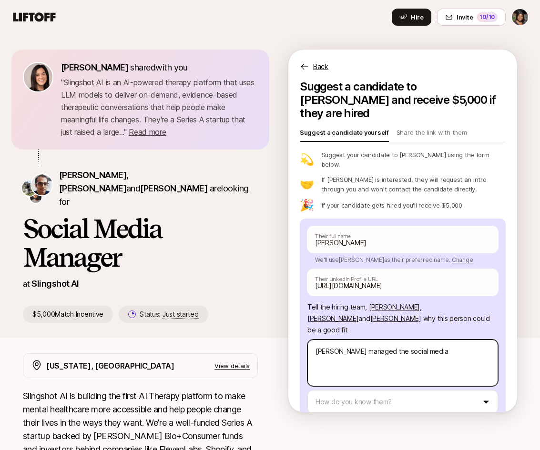
type textarea "x"
type textarea "Sophia managed the social media"
type textarea "x"
type textarea "Sophia managed the social media fo"
type textarea "x"
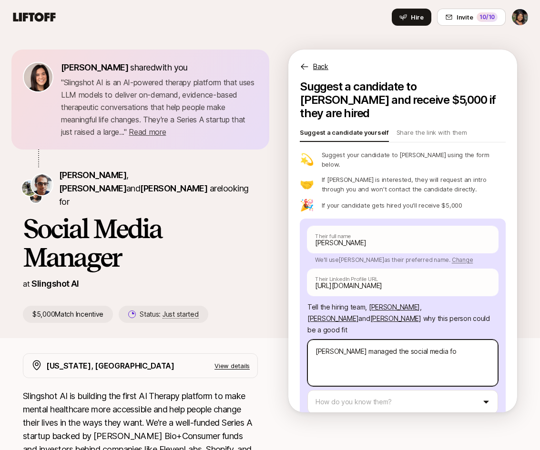
type textarea "Sophia managed the social media for"
type textarea "x"
type textarea "Sophia managed the social media for"
type textarea "x"
type textarea "Sophia managed the social media for"
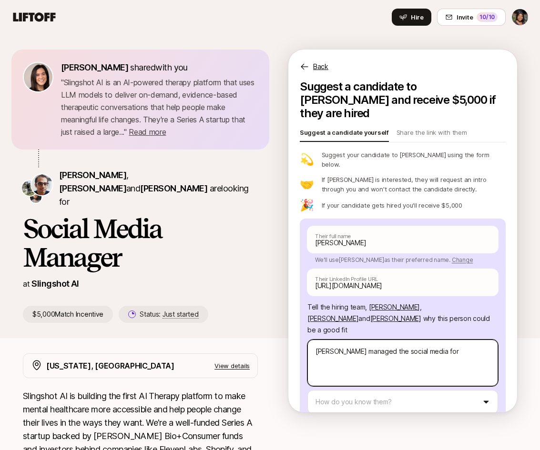
type textarea "x"
type textarea "Sophia managed the social media for"
type textarea "x"
type textarea "Sophia managed the social media for a"
type textarea "x"
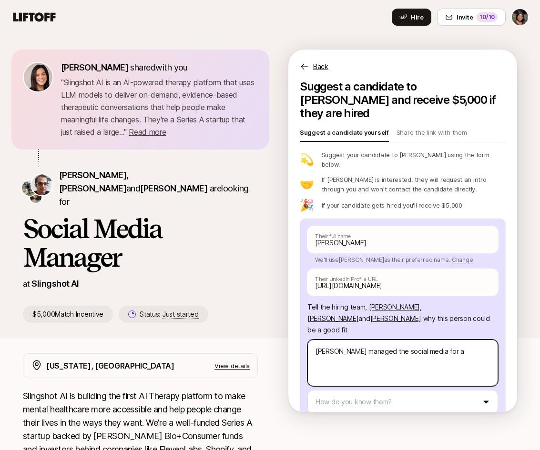
type textarea "Sophia managed the social media for a"
type textarea "x"
type textarea "Sophia managed the social media for a"
type textarea "x"
type textarea "Sophia managed the social media for a"
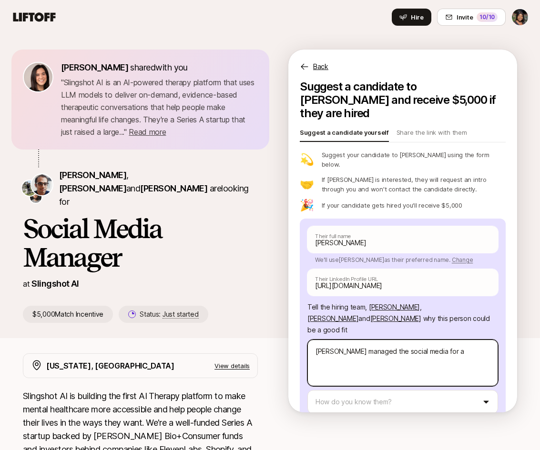
type textarea "x"
type textarea "Sophia managed the social media for a"
type textarea "x"
type textarea "Sophia managed the social media for a"
type textarea "x"
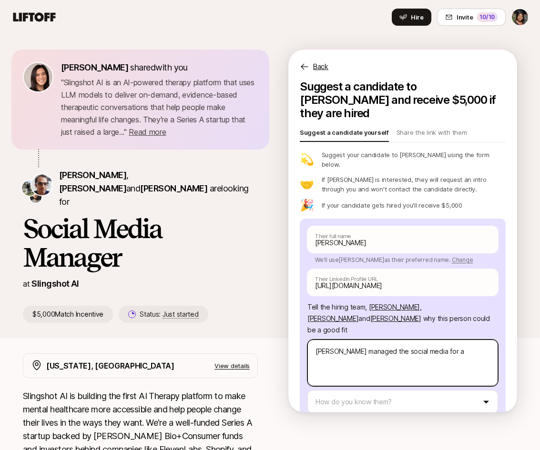
type textarea "Sophia managed the social media for a"
type textarea "x"
type textarea "Sophia managed the social media for a b"
type textarea "x"
type textarea "Sophia managed the social media for a br"
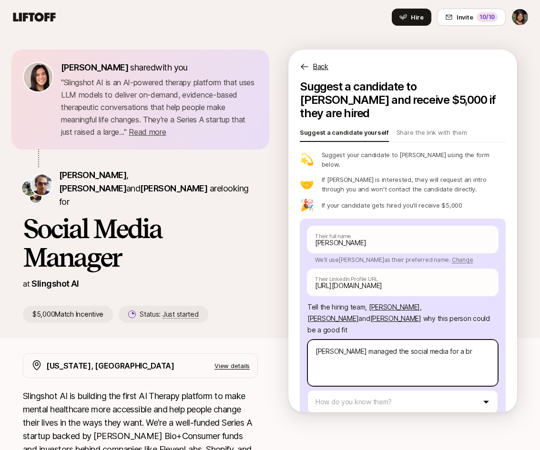
type textarea "x"
type textarea "Sophia managed the social media for a bra"
type textarea "x"
type textarea "Sophia managed the social media for a bran"
type textarea "x"
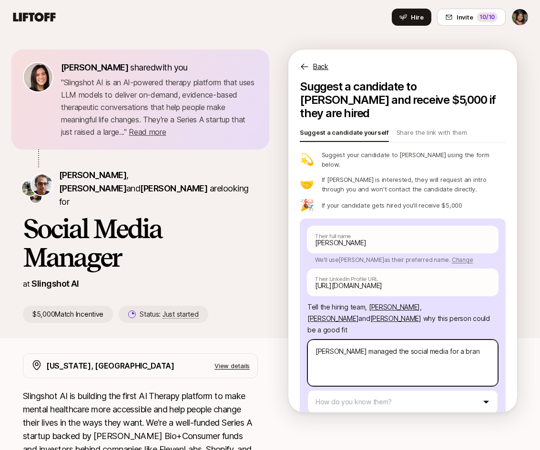
type textarea "Sophia managed the social media for a brand"
type textarea "x"
type textarea "Sophia managed the social media for a brand"
type textarea "x"
type textarea "Sophia managed the social media for a brand"
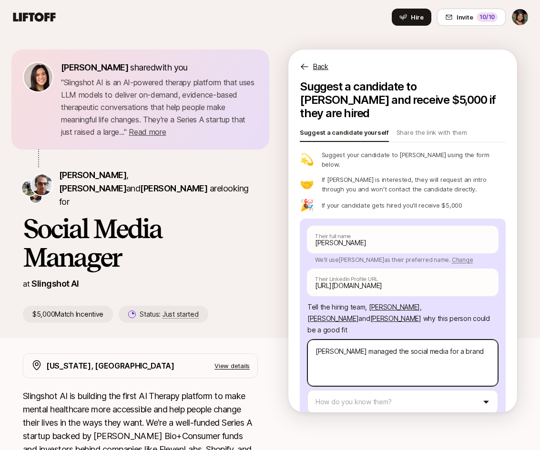
type textarea "x"
type textarea "Sophia managed the social media for a brand n"
type textarea "x"
type textarea "Sophia managed the social media for a brand ne"
type textarea "x"
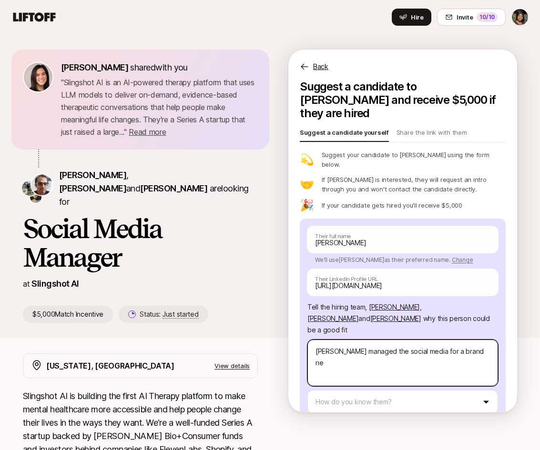
type textarea "Sophia managed the social media for a brand new"
type textarea "x"
type textarea "Sophia managed the social media for a brand new"
type textarea "x"
type textarea "Sophia managed the social media for a brand new"
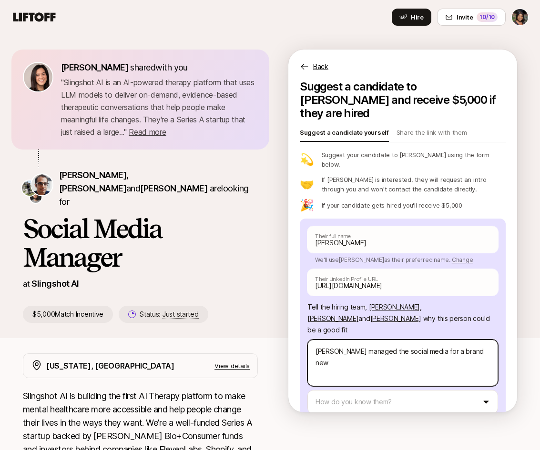
type textarea "x"
type textarea "Sophia managed the social media for a brand new"
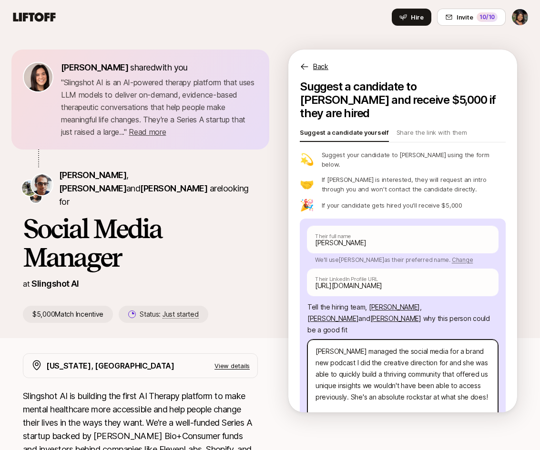
scroll to position [49, 0]
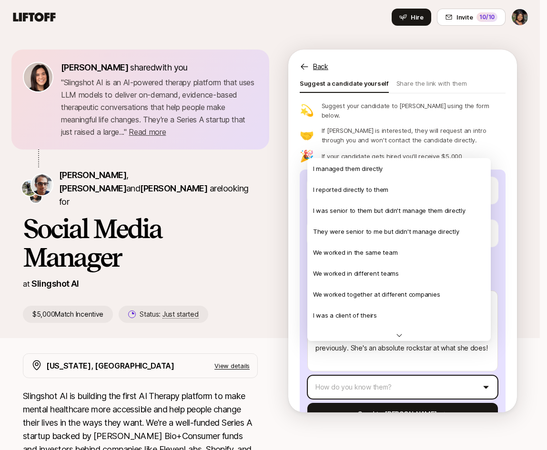
click at [430, 352] on html "Home Searches People Your Private Network Hire Hire Invite 10 /10 Eleanor Morga…" at bounding box center [273, 225] width 547 height 450
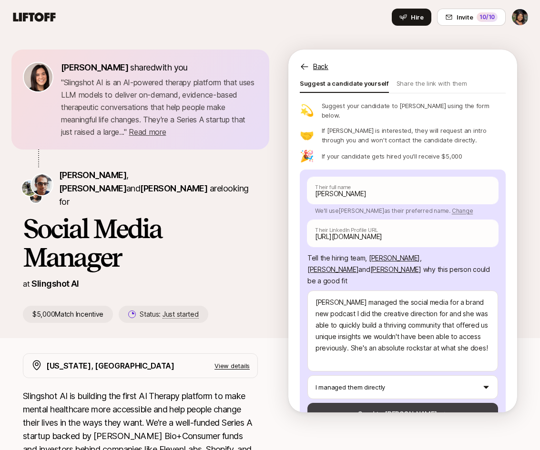
click at [433, 403] on button "Send to Neil" at bounding box center [402, 414] width 191 height 23
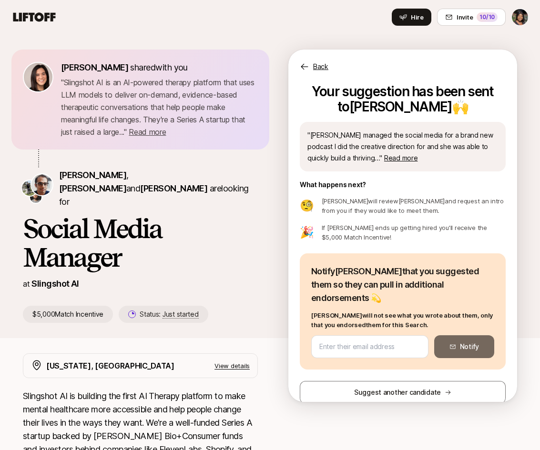
click at [32, 18] on icon at bounding box center [34, 16] width 42 height 9
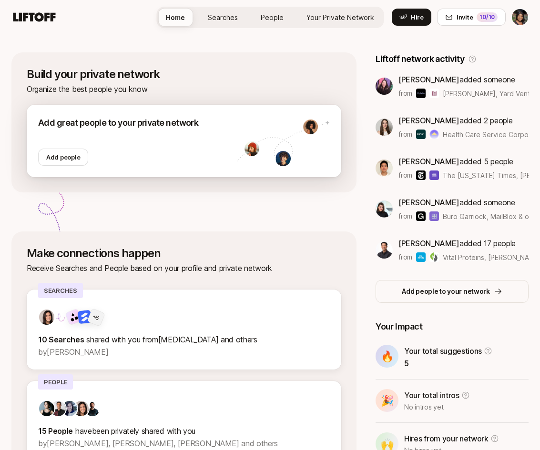
scroll to position [112, 0]
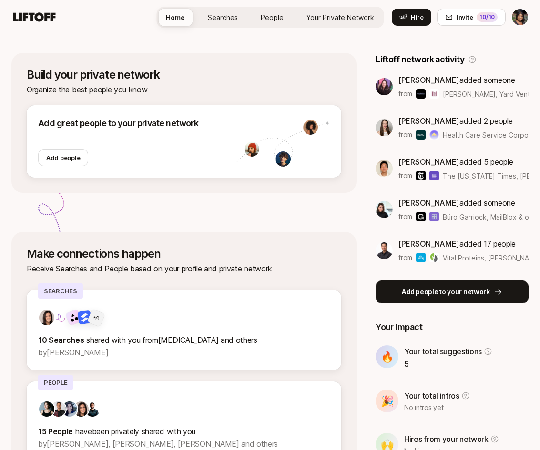
click at [402, 297] on p "Add people to your network" at bounding box center [446, 291] width 88 height 11
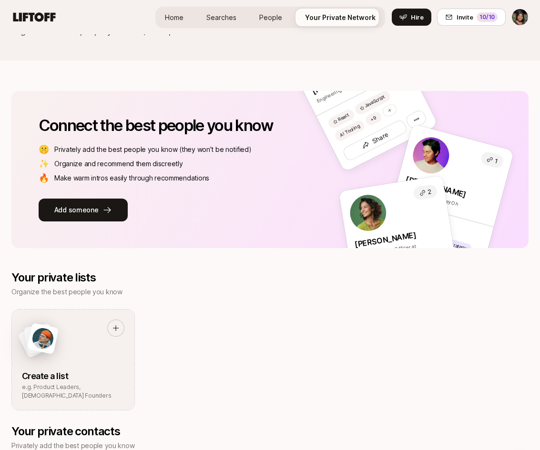
scroll to position [68, 0]
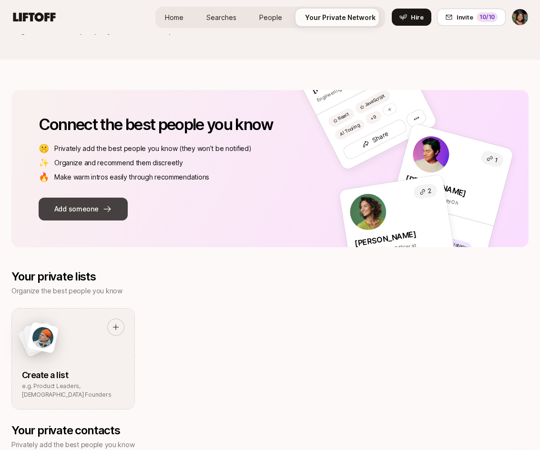
click at [103, 207] on icon at bounding box center [107, 209] width 10 height 10
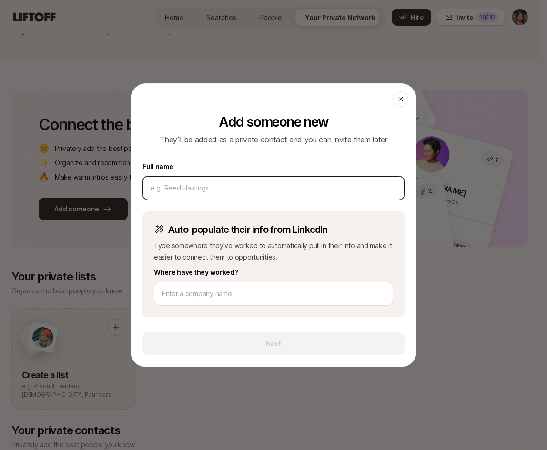
click at [365, 187] on input at bounding box center [274, 187] width 246 height 11
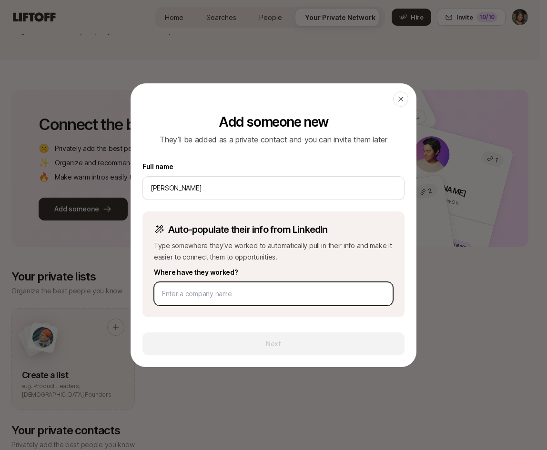
click at [312, 290] on input at bounding box center [273, 293] width 223 height 11
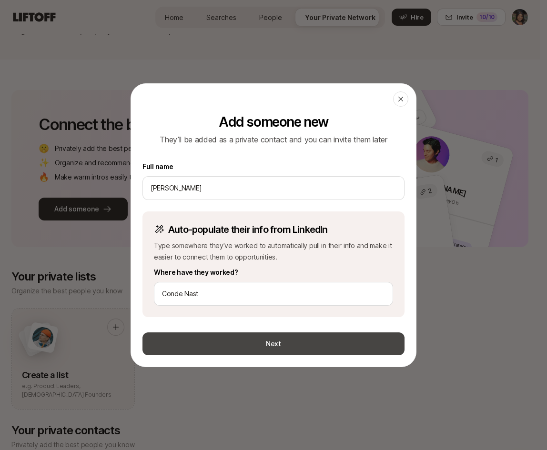
click at [299, 344] on button "Next" at bounding box center [273, 344] width 262 height 23
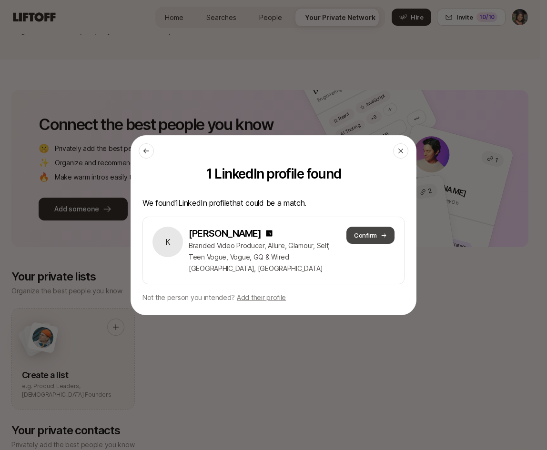
click at [368, 234] on button "Confirm" at bounding box center [370, 235] width 48 height 17
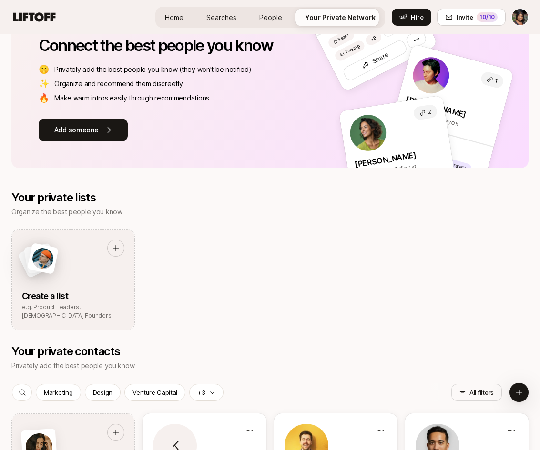
scroll to position [147, 0]
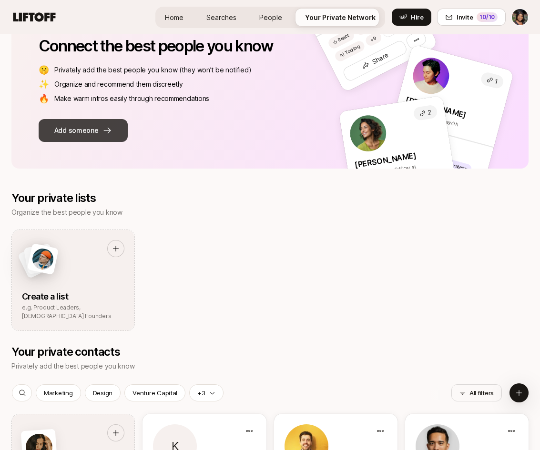
click at [105, 120] on button "Add someone" at bounding box center [83, 130] width 89 height 23
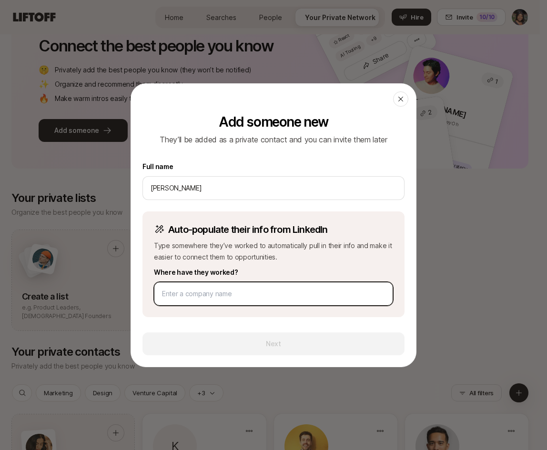
click at [208, 297] on input at bounding box center [273, 293] width 223 height 11
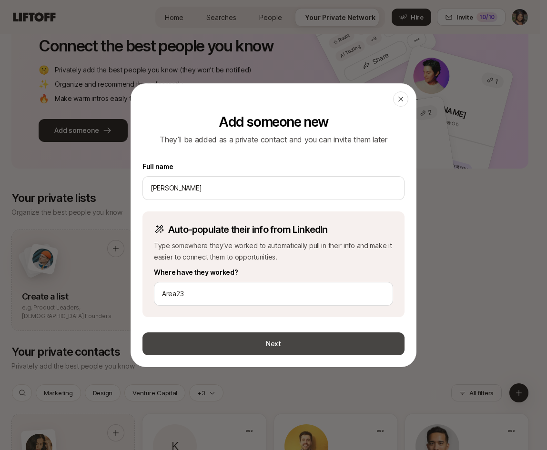
click at [262, 345] on button "Next" at bounding box center [273, 344] width 262 height 23
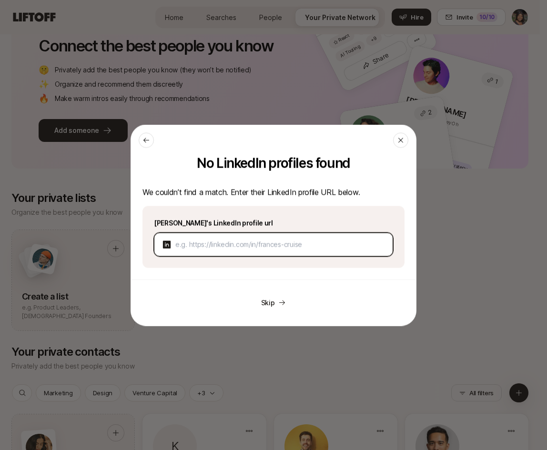
click at [344, 244] on input at bounding box center [280, 244] width 210 height 11
paste input "https://www.linkedin.com/in/ashley-bothwell-26181645/"
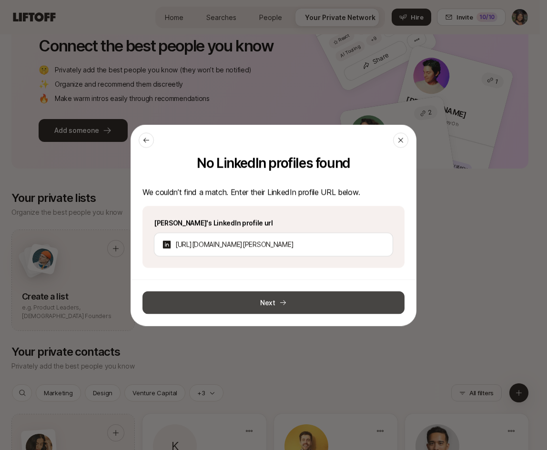
click at [327, 309] on button "Next" at bounding box center [273, 302] width 262 height 23
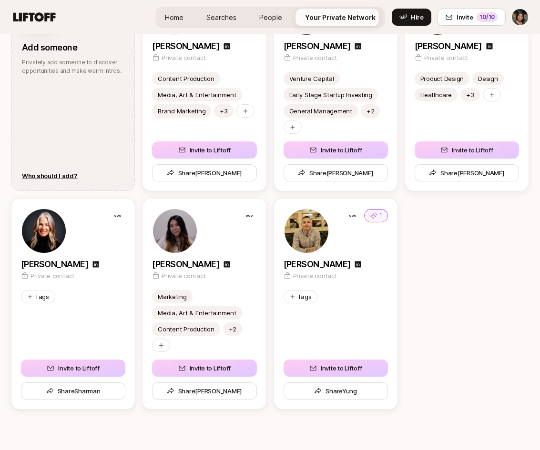
scroll to position [580, 0]
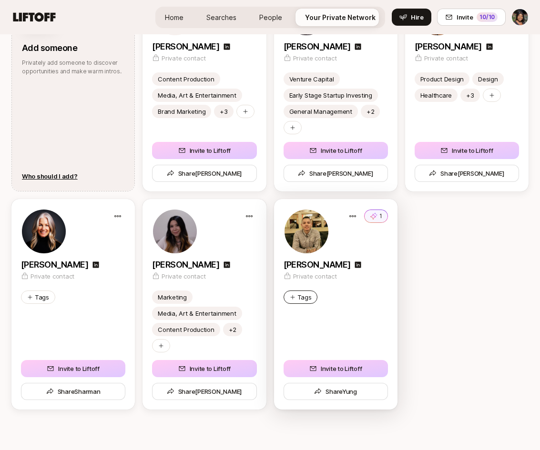
click at [303, 293] on p "Tags" at bounding box center [304, 298] width 14 height 10
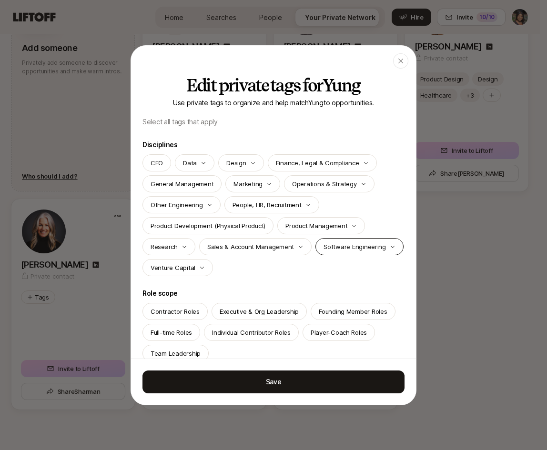
click at [324, 252] on p "Software Engineering" at bounding box center [355, 247] width 62 height 10
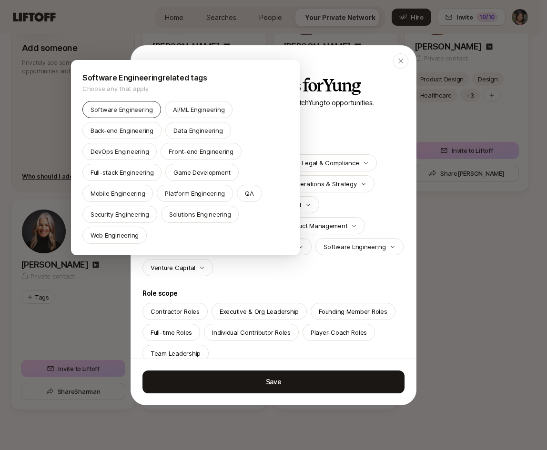
click at [142, 111] on p "Software Engineering" at bounding box center [122, 110] width 62 height 10
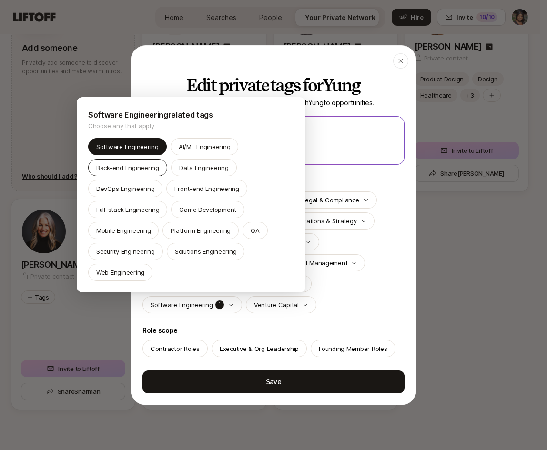
click at [136, 162] on div "Back-end Engineering" at bounding box center [127, 167] width 79 height 17
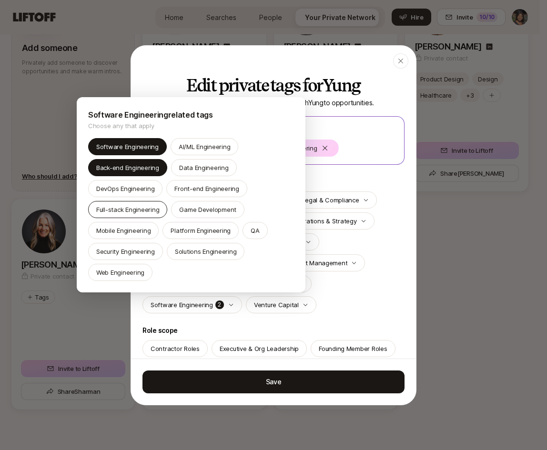
click at [138, 209] on p "Full-stack Engineering" at bounding box center [127, 210] width 63 height 10
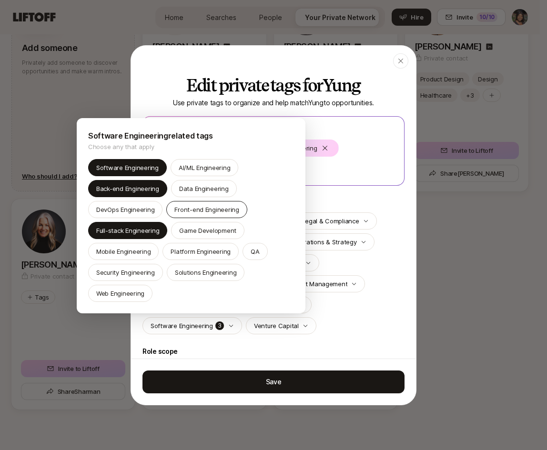
click at [230, 212] on p "Front-end Engineering" at bounding box center [206, 210] width 65 height 10
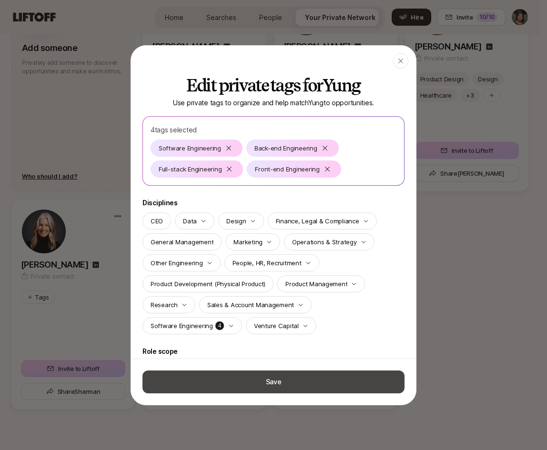
click at [288, 384] on button "Save" at bounding box center [273, 382] width 262 height 23
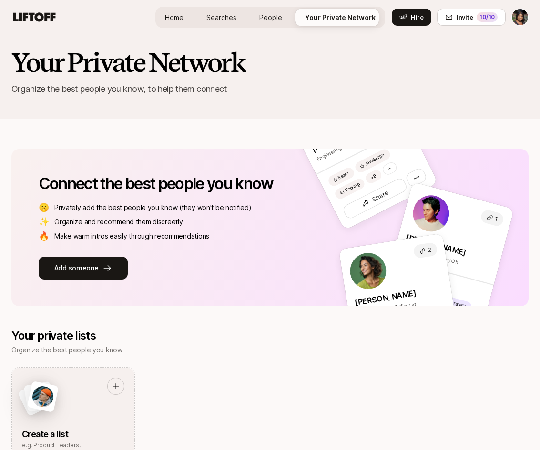
scroll to position [0, 0]
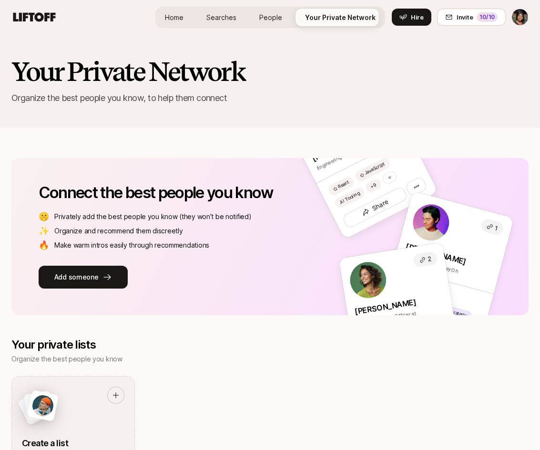
click at [226, 21] on span "Searches" at bounding box center [221, 17] width 30 height 10
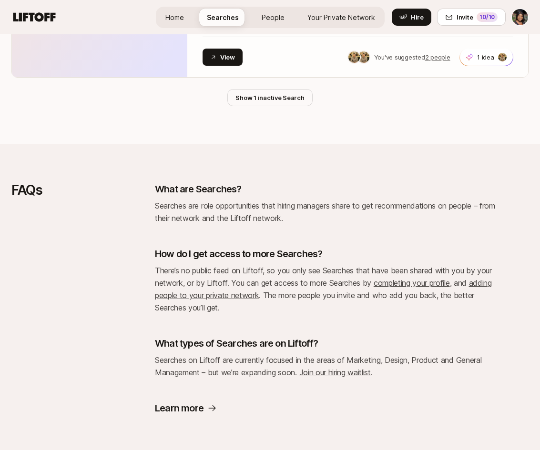
scroll to position [850, 0]
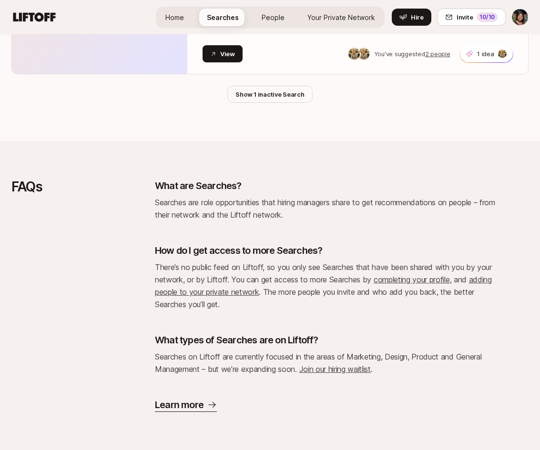
click at [175, 24] on link "Home" at bounding box center [175, 18] width 34 height 18
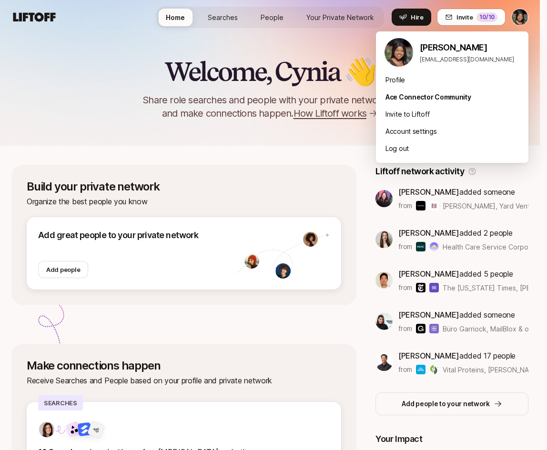
click at [517, 18] on html "Home Searches People Your Private Network Hire Home Searches People Your Privat…" at bounding box center [273, 225] width 547 height 450
click at [423, 95] on div "Ace Connector Community" at bounding box center [452, 97] width 152 height 17
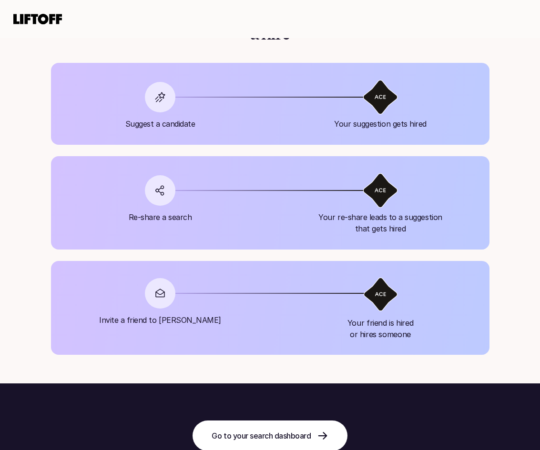
scroll to position [870, 0]
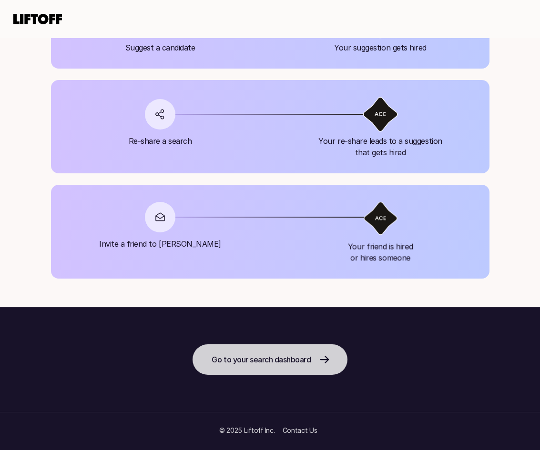
click at [298, 360] on p "Go to your search dashboard" at bounding box center [261, 359] width 99 height 11
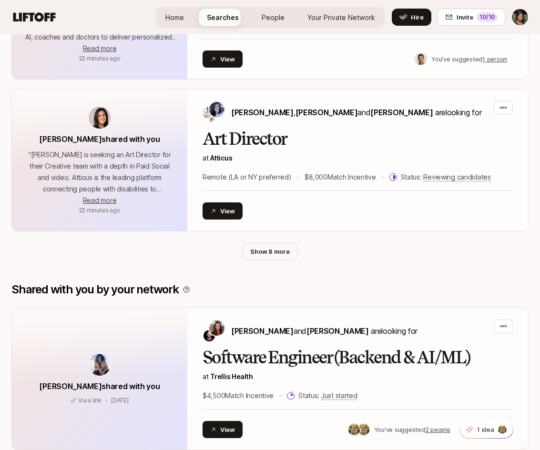
scroll to position [475, 0]
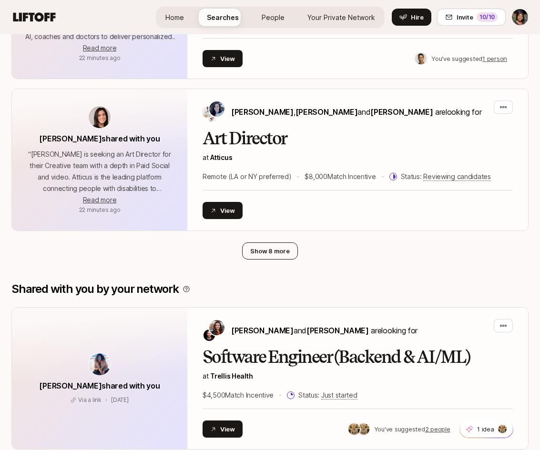
click at [279, 252] on button "Show 8 more" at bounding box center [269, 251] width 55 height 17
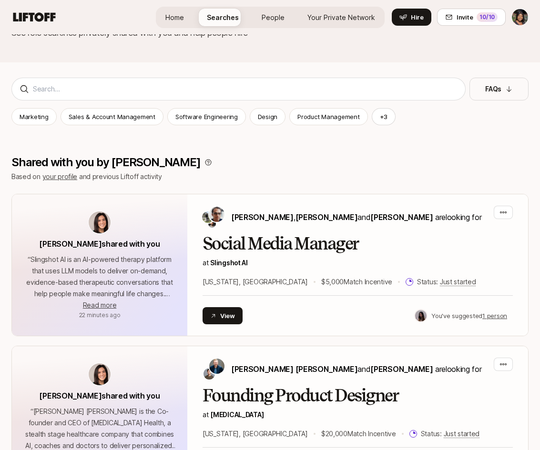
scroll to position [51, 0]
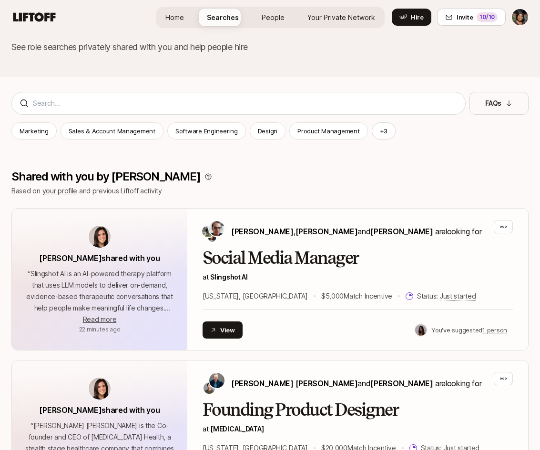
click at [176, 14] on span "Home" at bounding box center [174, 17] width 19 height 10
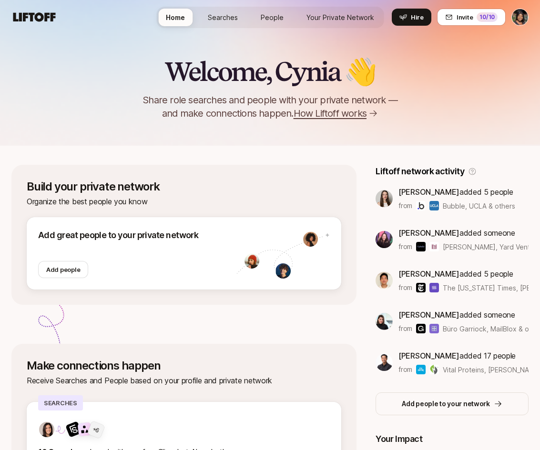
click at [328, 19] on span "Your Private Network" at bounding box center [340, 17] width 68 height 10
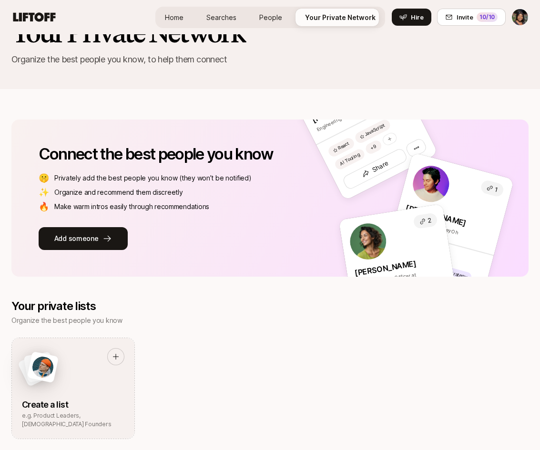
scroll to position [38, 0]
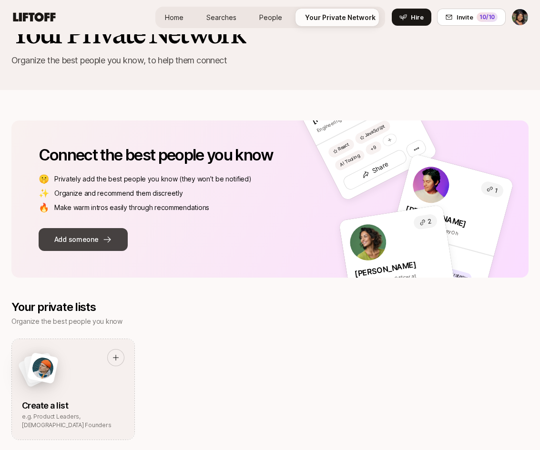
click at [97, 243] on button "Add someone" at bounding box center [83, 239] width 89 height 23
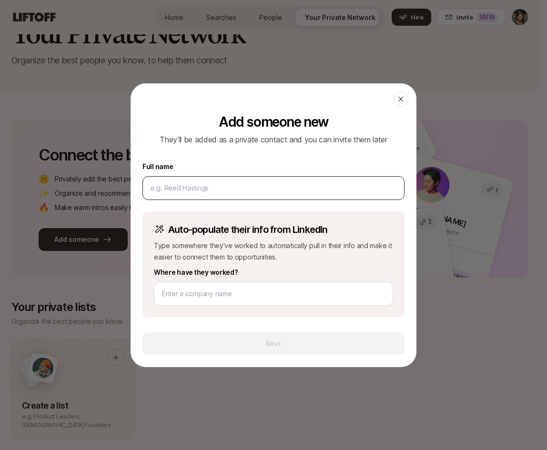
click at [334, 180] on div at bounding box center [273, 188] width 262 height 24
click at [312, 192] on input at bounding box center [274, 187] width 246 height 11
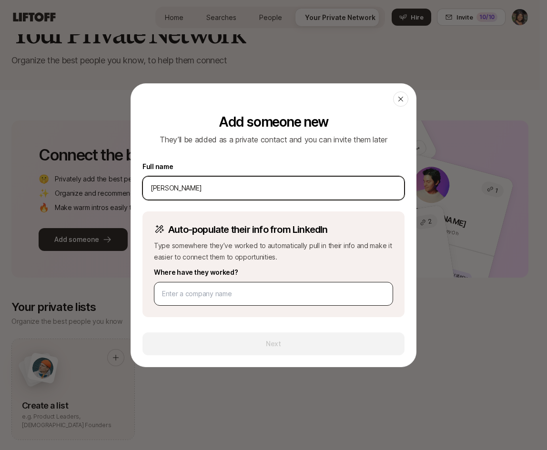
type input "[PERSON_NAME]"
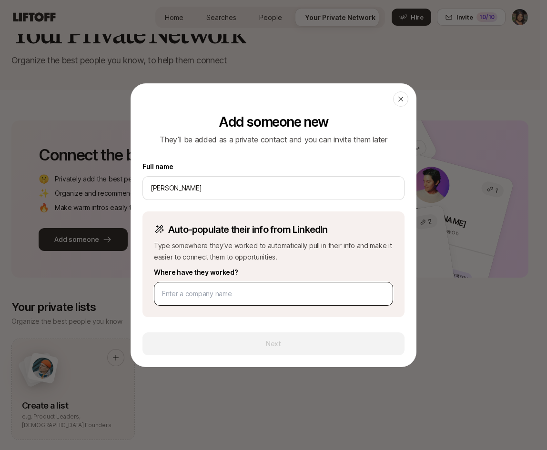
click at [294, 300] on div at bounding box center [273, 294] width 239 height 24
click at [288, 292] on input at bounding box center [273, 293] width 223 height 11
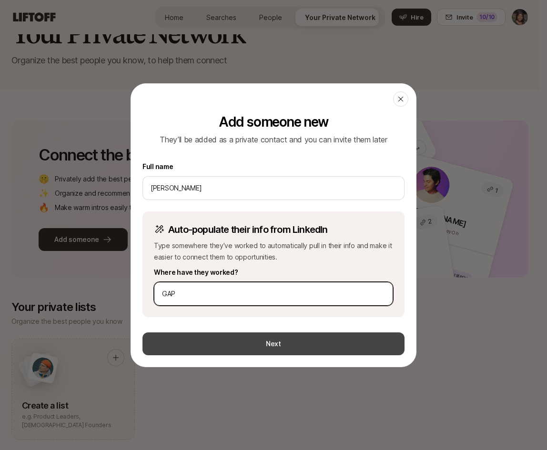
type input "GAP"
click at [304, 334] on button "Next" at bounding box center [273, 344] width 262 height 23
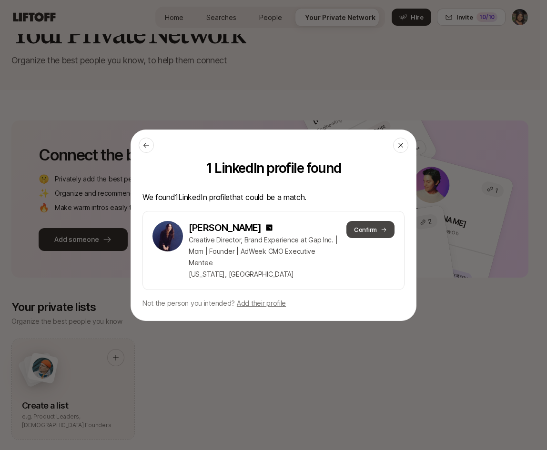
click at [367, 229] on button "Confirm" at bounding box center [370, 229] width 48 height 17
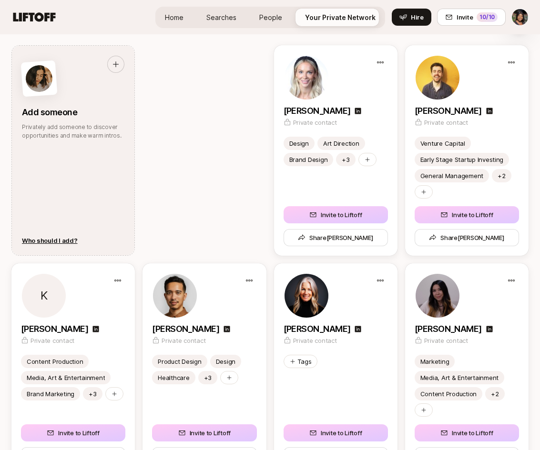
scroll to position [513, 0]
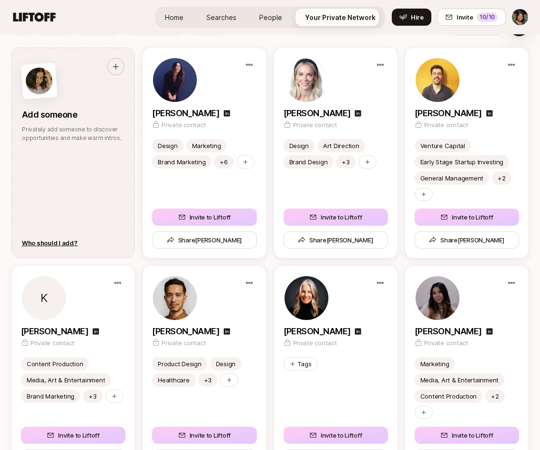
click at [274, 21] on span "People" at bounding box center [270, 17] width 23 height 10
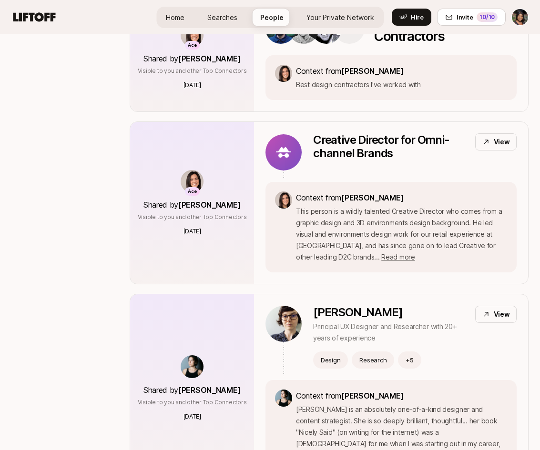
scroll to position [4440, 0]
click at [172, 24] on link "Home" at bounding box center [175, 18] width 34 height 18
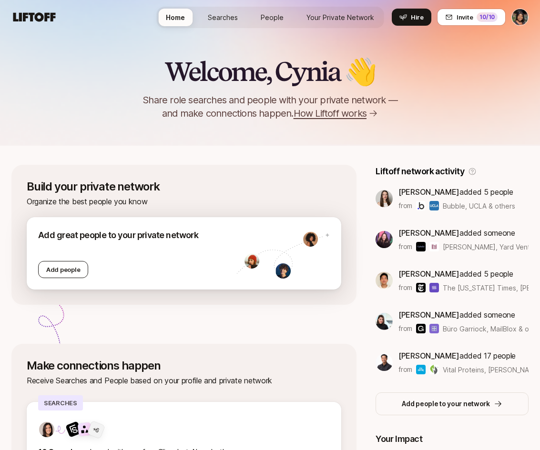
click at [51, 269] on div "Add people" at bounding box center [63, 269] width 50 height 17
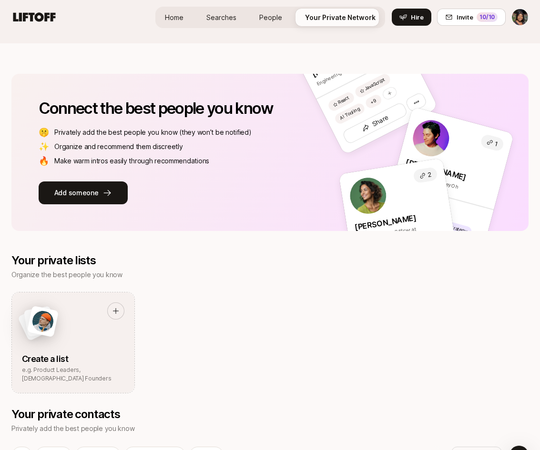
scroll to position [84, 0]
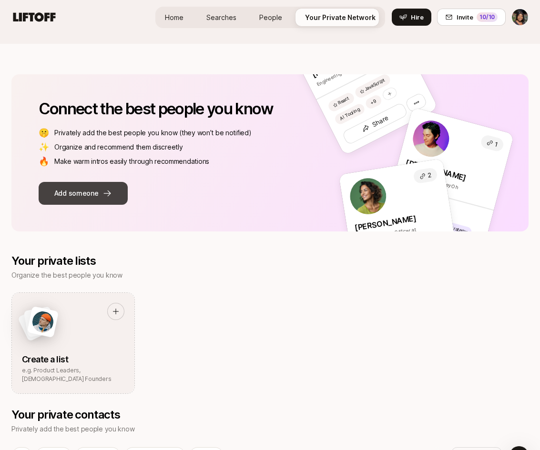
click at [91, 190] on button "Add someone" at bounding box center [83, 193] width 89 height 23
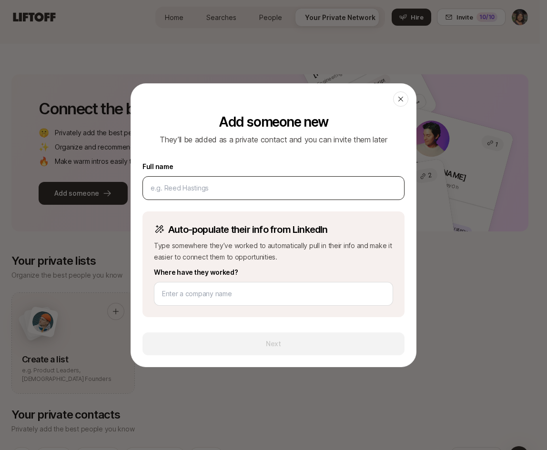
click at [223, 189] on input at bounding box center [274, 187] width 246 height 11
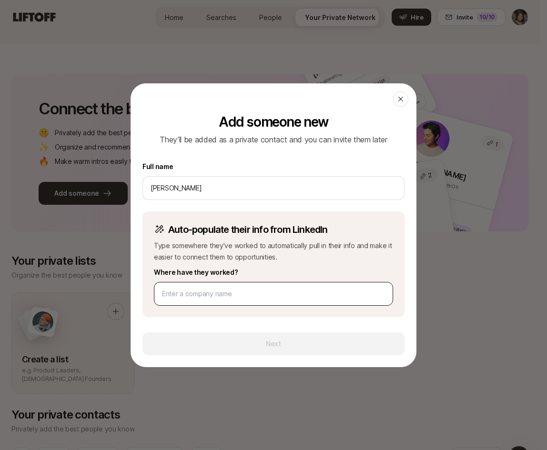
type input "[PERSON_NAME]"
click at [243, 297] on input at bounding box center [273, 293] width 223 height 11
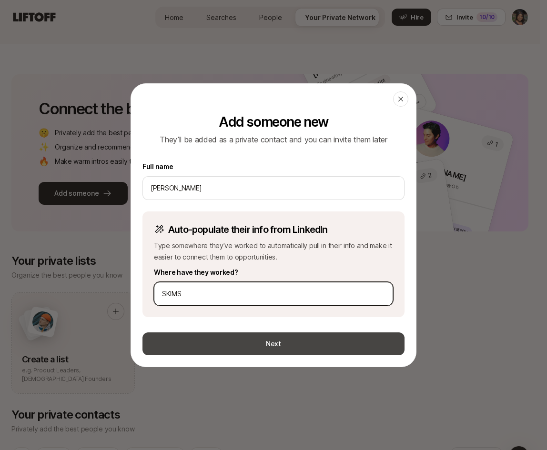
type input "SKIMS"
click at [250, 337] on button "Next" at bounding box center [273, 344] width 262 height 23
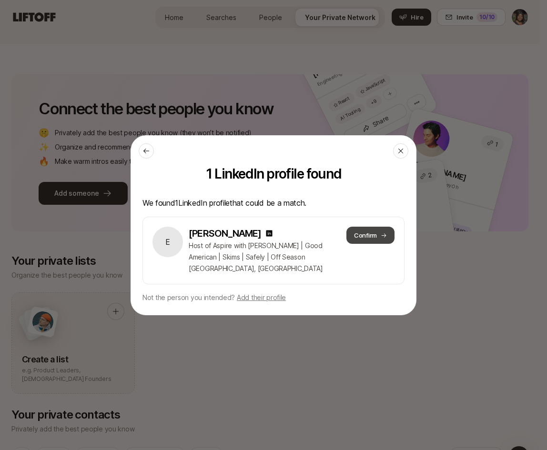
click at [381, 238] on icon at bounding box center [384, 235] width 6 height 6
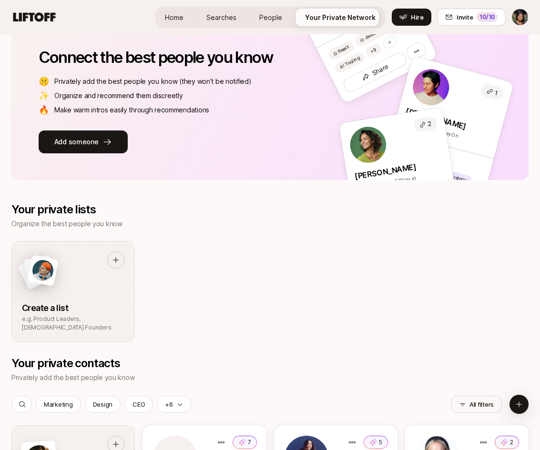
scroll to position [135, 0]
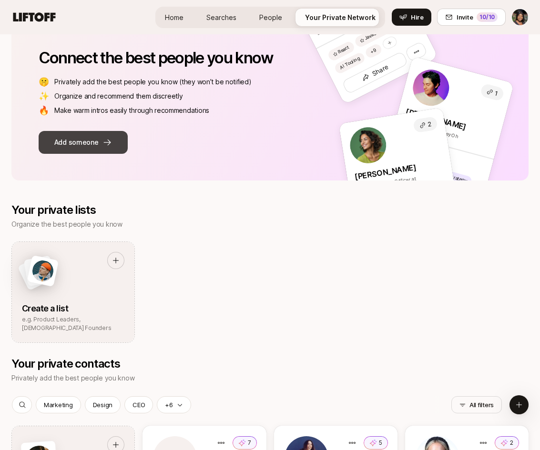
click at [77, 140] on button "Add someone" at bounding box center [83, 142] width 89 height 23
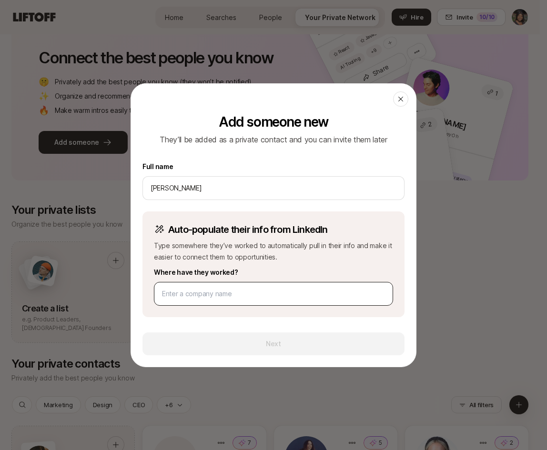
type input "[PERSON_NAME]"
click at [209, 293] on input at bounding box center [273, 293] width 223 height 11
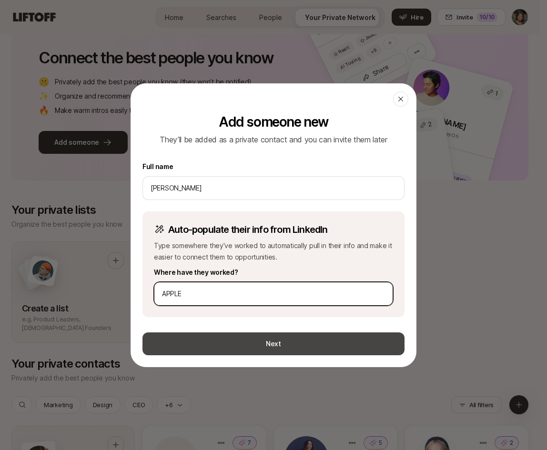
type input "APPLE"
click at [219, 338] on button "Next" at bounding box center [273, 344] width 262 height 23
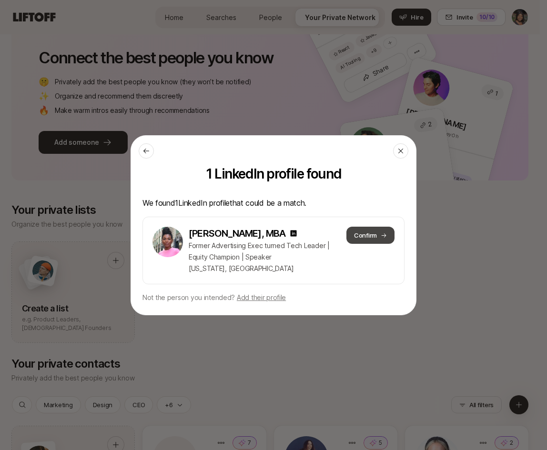
click at [359, 230] on button "Confirm" at bounding box center [370, 235] width 48 height 17
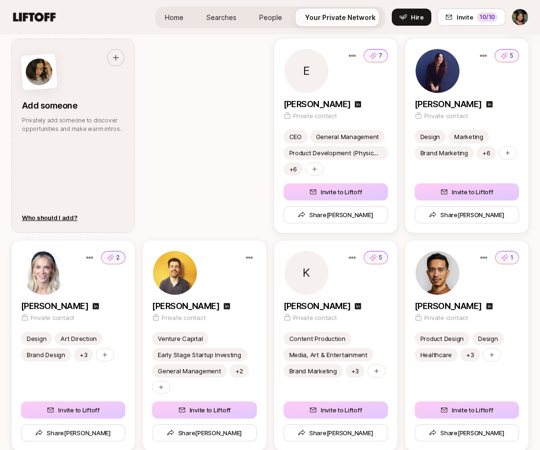
scroll to position [513, 0]
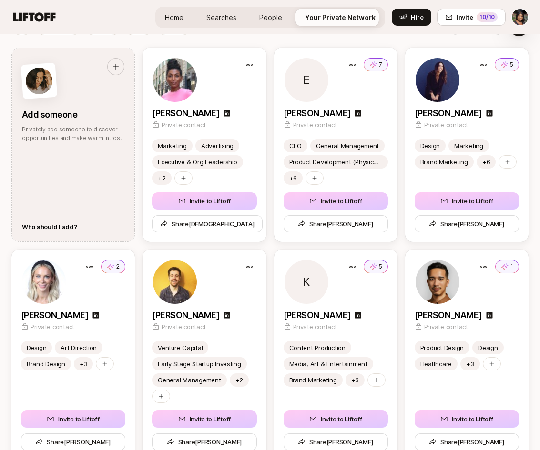
click at [223, 18] on span "Searches" at bounding box center [221, 17] width 30 height 10
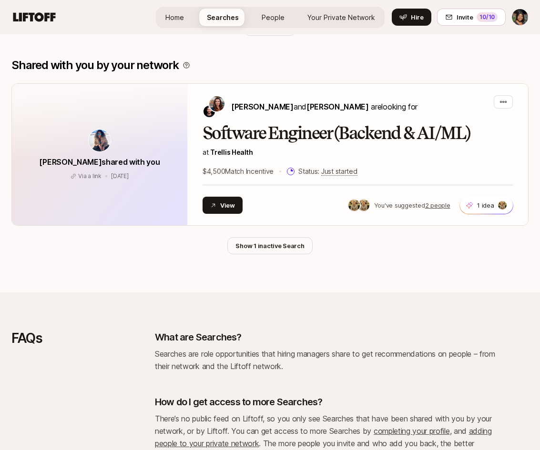
scroll to position [1934, 0]
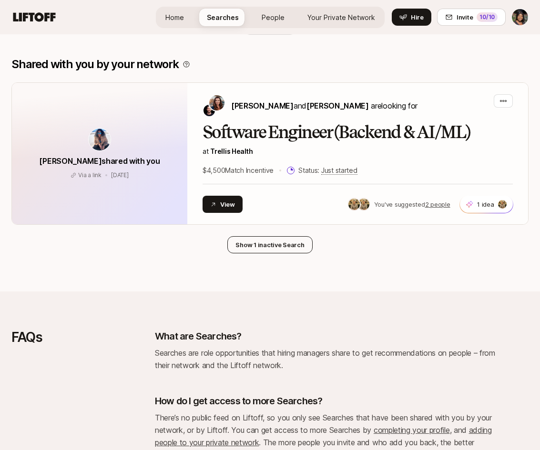
click at [263, 244] on button "Show 1 inactive Search" at bounding box center [269, 244] width 85 height 17
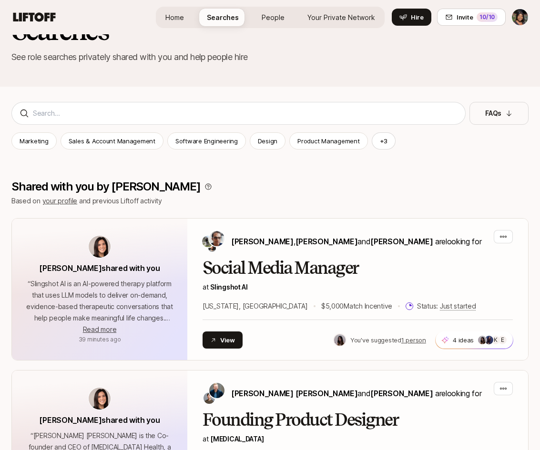
scroll to position [40, 0]
click at [173, 18] on span "Home" at bounding box center [174, 17] width 19 height 10
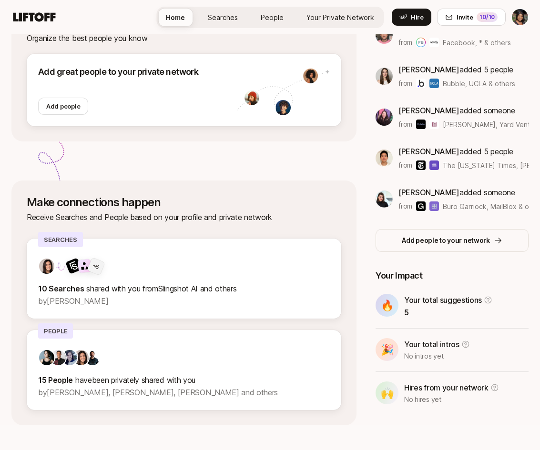
scroll to position [177, 0]
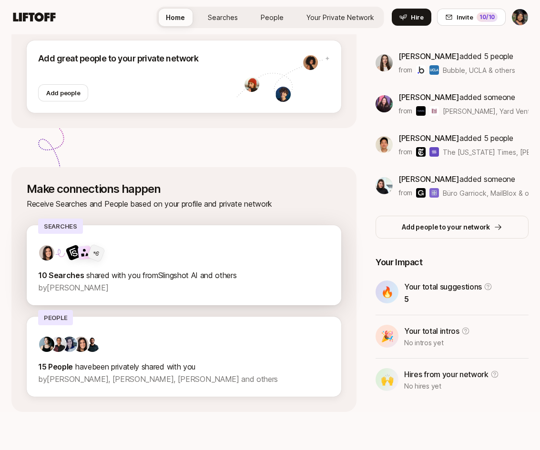
click at [118, 277] on span "shared with you from Slingshot AI and others" at bounding box center [161, 276] width 150 height 10
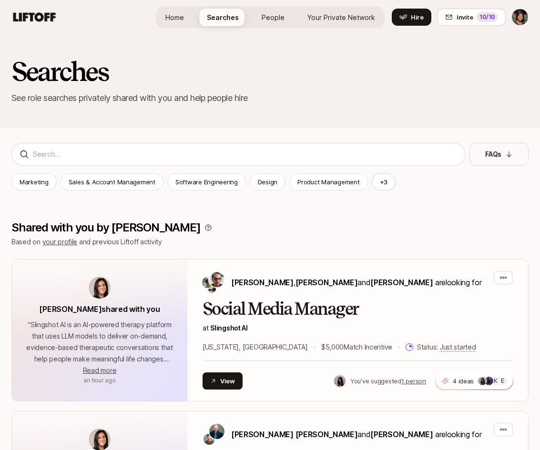
click at [182, 23] on link "Home" at bounding box center [175, 18] width 34 height 18
